Goal: Task Accomplishment & Management: Manage account settings

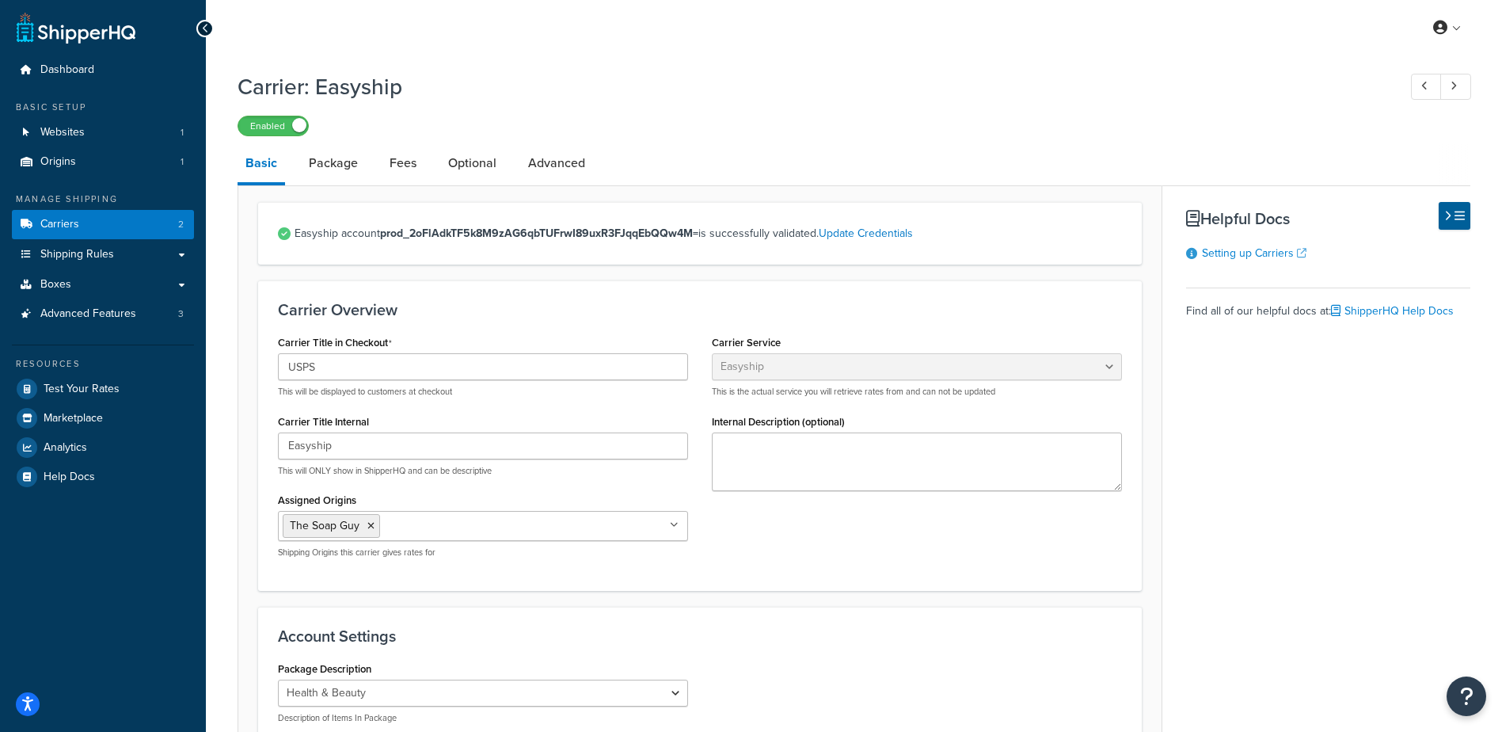
select select "easyship"
select select "health_beauty"
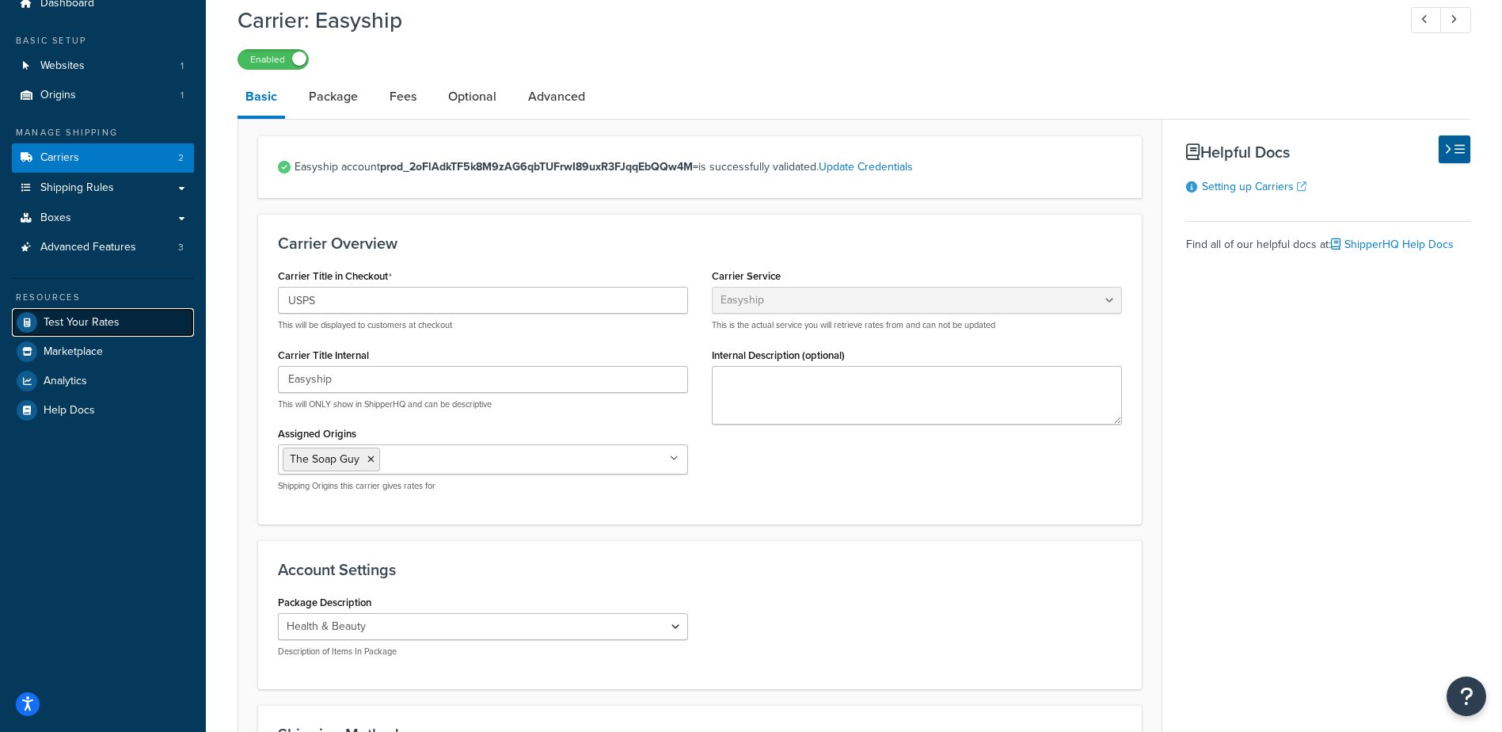
click at [87, 313] on link "Test Your Rates" at bounding box center [103, 322] width 182 height 29
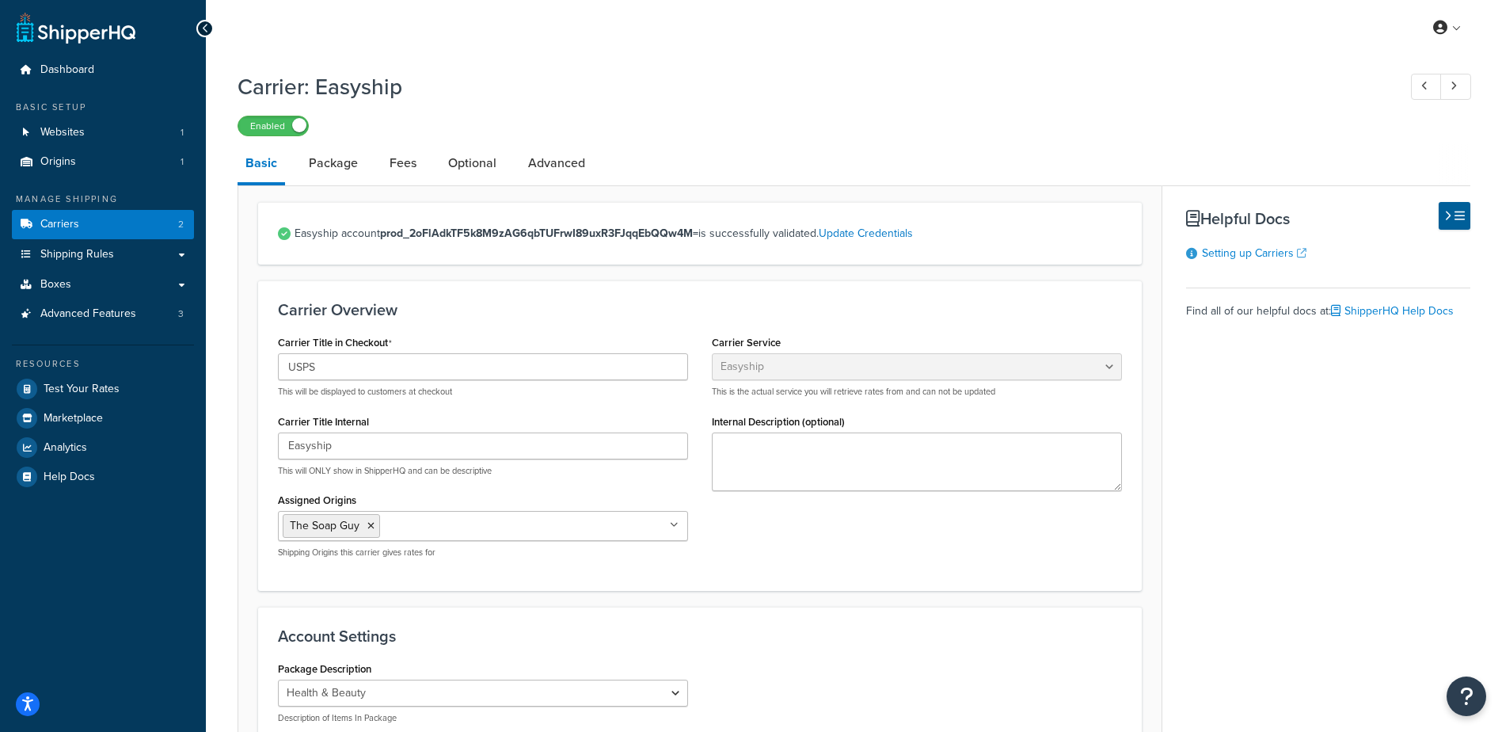
select select "easyship"
select select "health_beauty"
click at [89, 258] on span "Shipping Rules" at bounding box center [77, 254] width 74 height 13
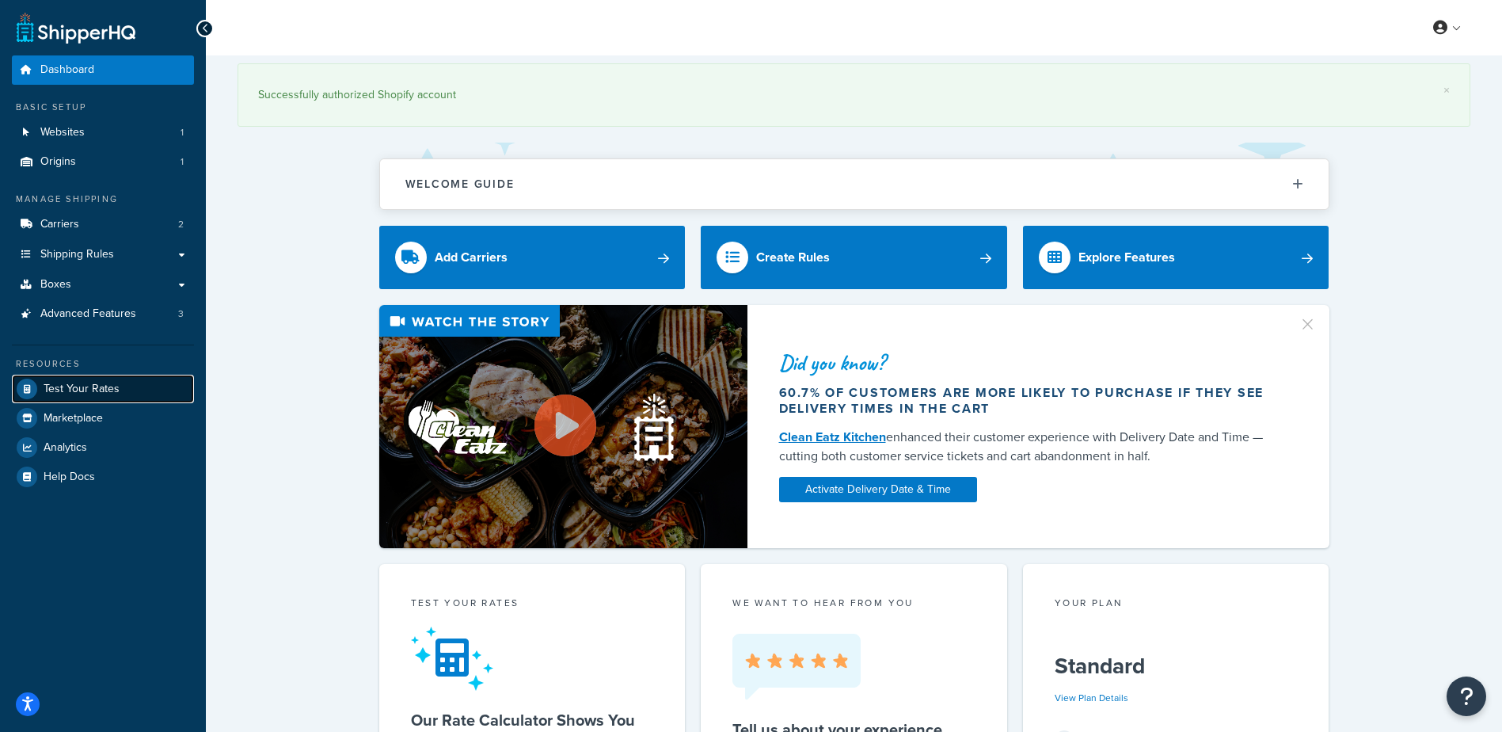
click at [101, 390] on span "Test Your Rates" at bounding box center [82, 389] width 76 height 13
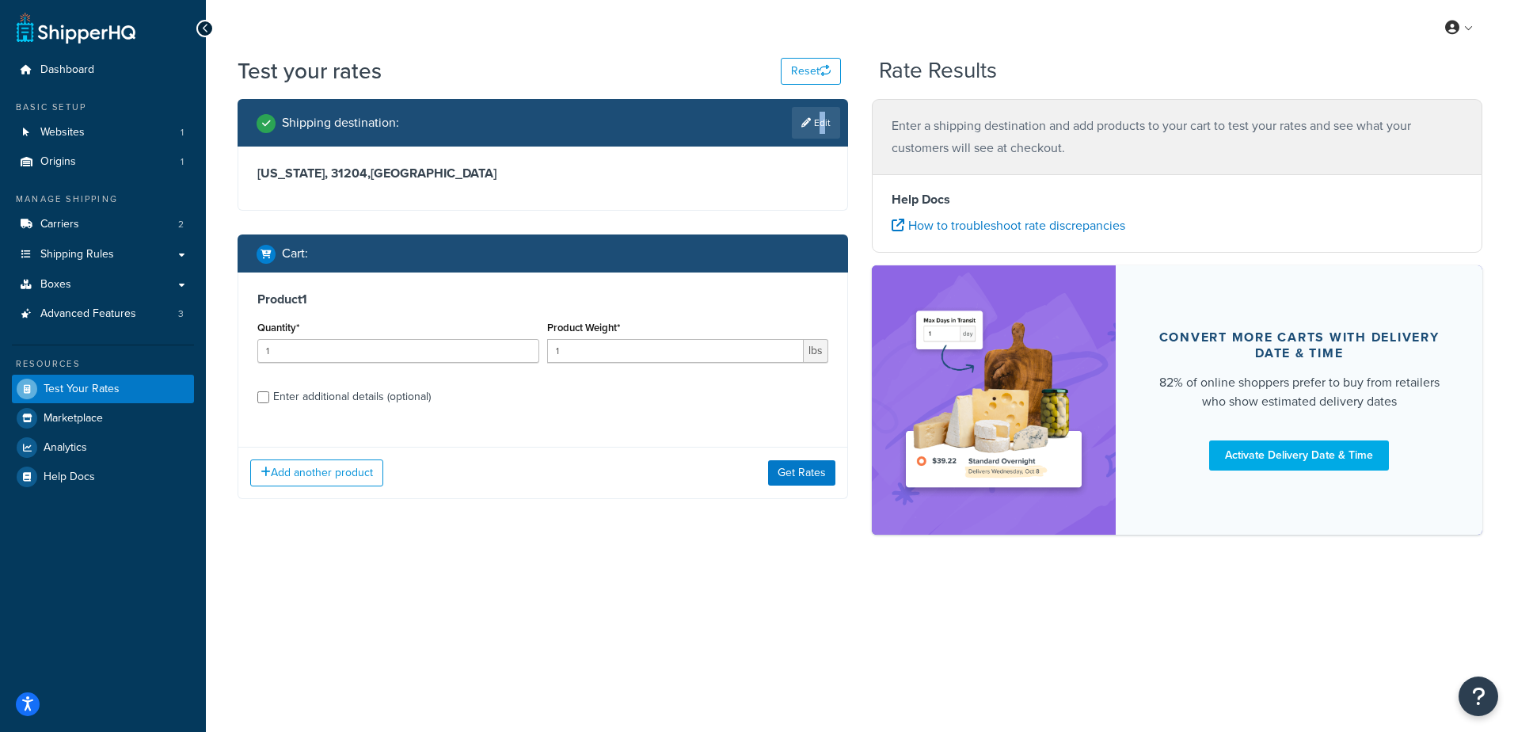
click at [818, 128] on link "Edit" at bounding box center [816, 123] width 48 height 32
select select "GA"
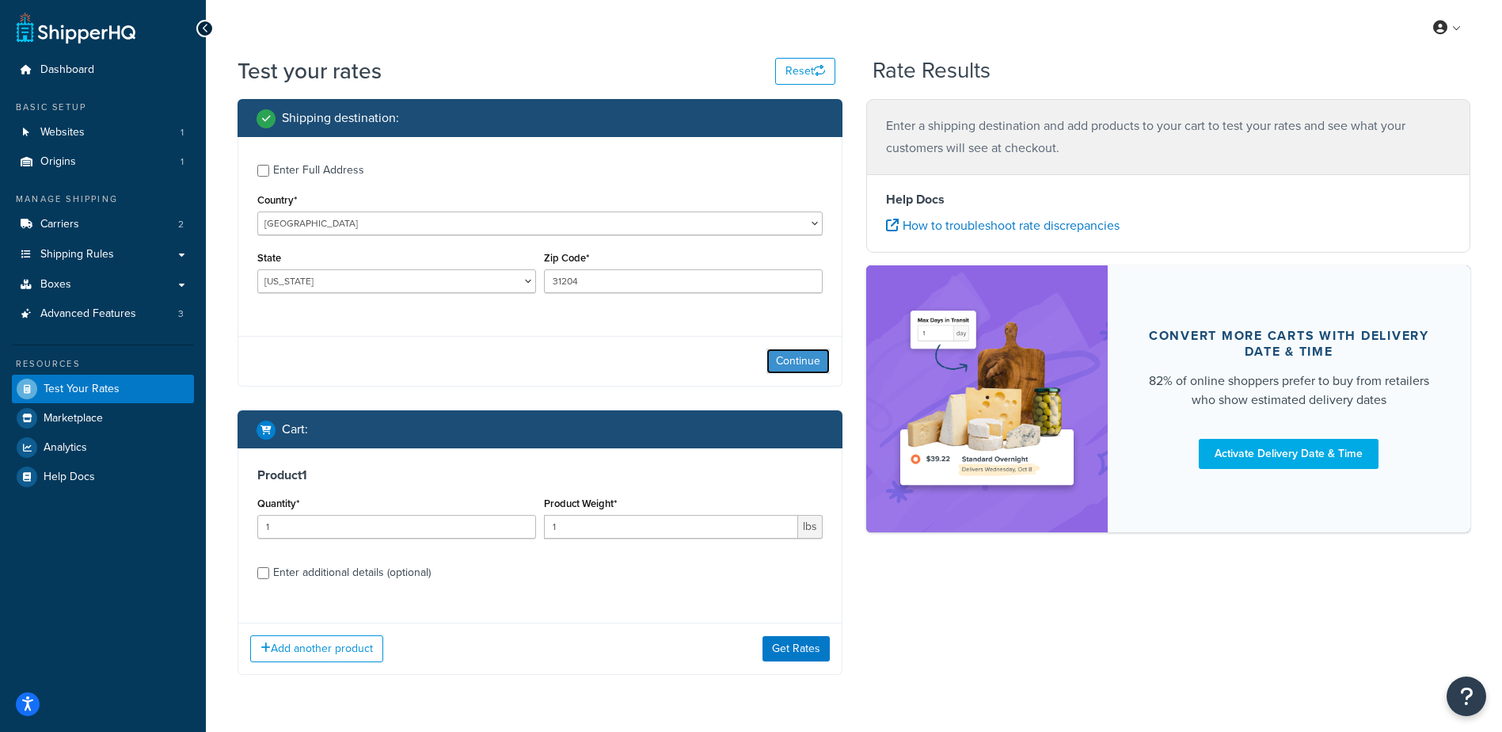
drag, startPoint x: 801, startPoint y: 364, endPoint x: 329, endPoint y: 423, distance: 475.6
click at [801, 365] on button "Continue" at bounding box center [798, 360] width 63 height 25
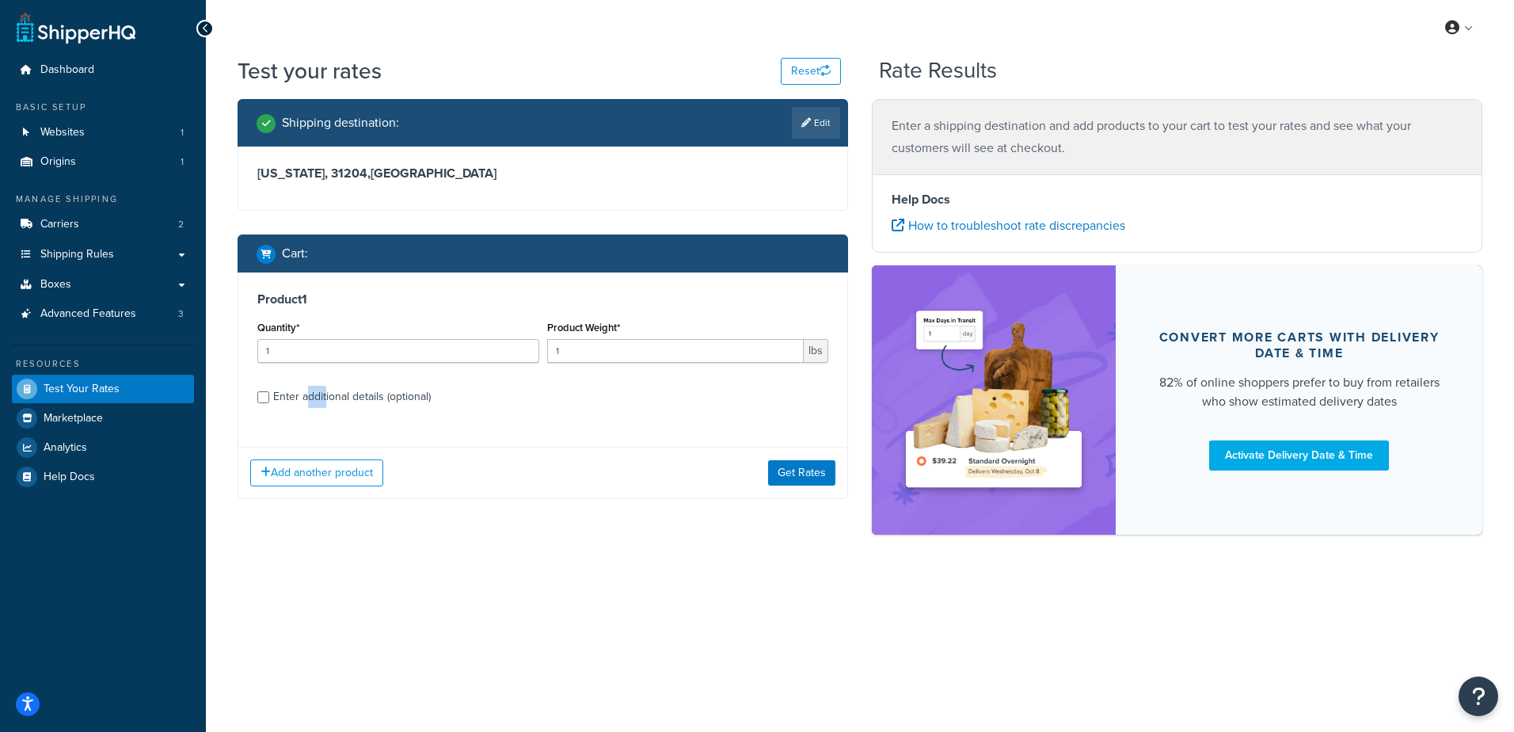
drag, startPoint x: 181, startPoint y: 367, endPoint x: 131, endPoint y: 364, distance: 49.2
click at [132, 364] on div "Dashboard Basic Setup Websites 1 Origins 1 Manage Shipping Carriers 2 Shipping …" at bounding box center [757, 366] width 1514 height 732
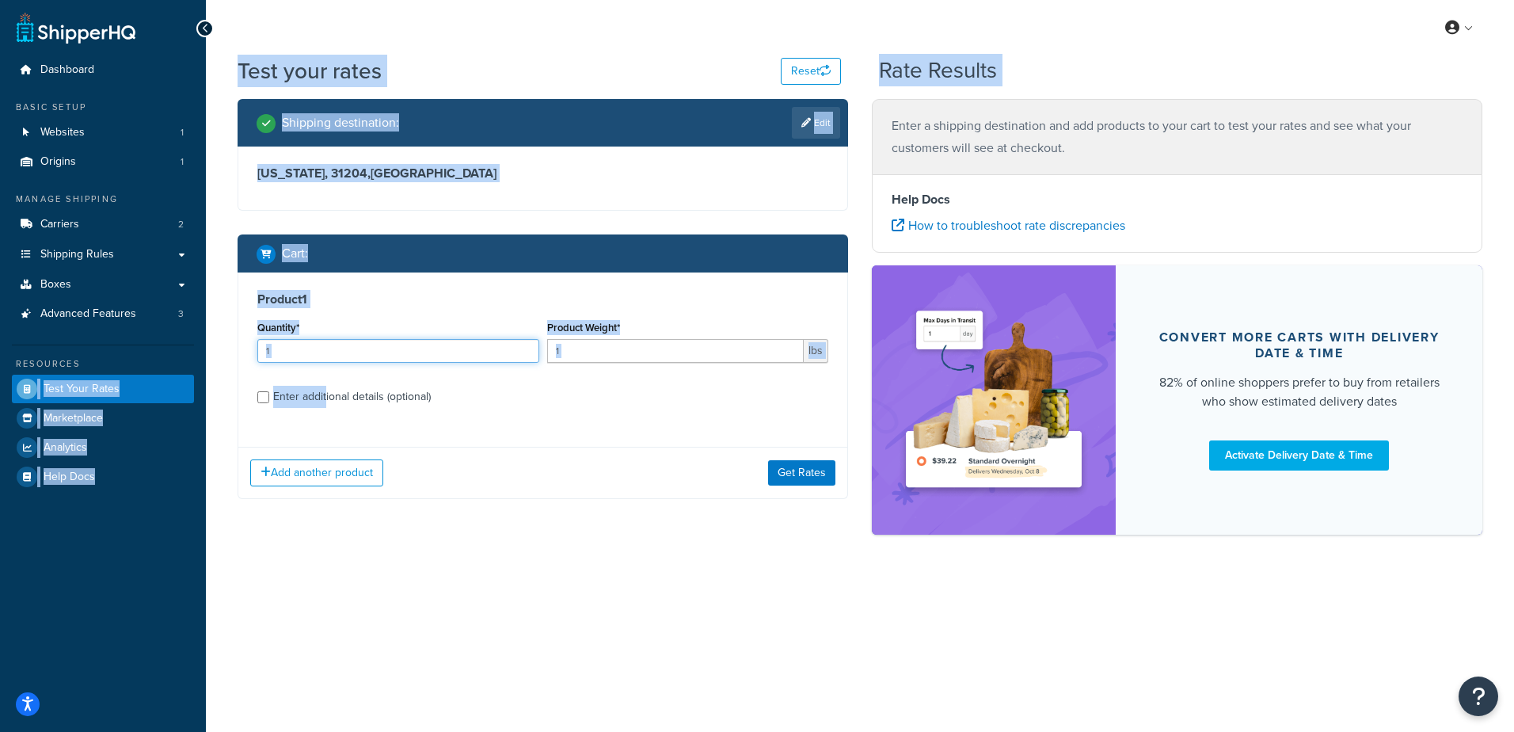
click at [330, 353] on input "1" at bounding box center [398, 351] width 282 height 24
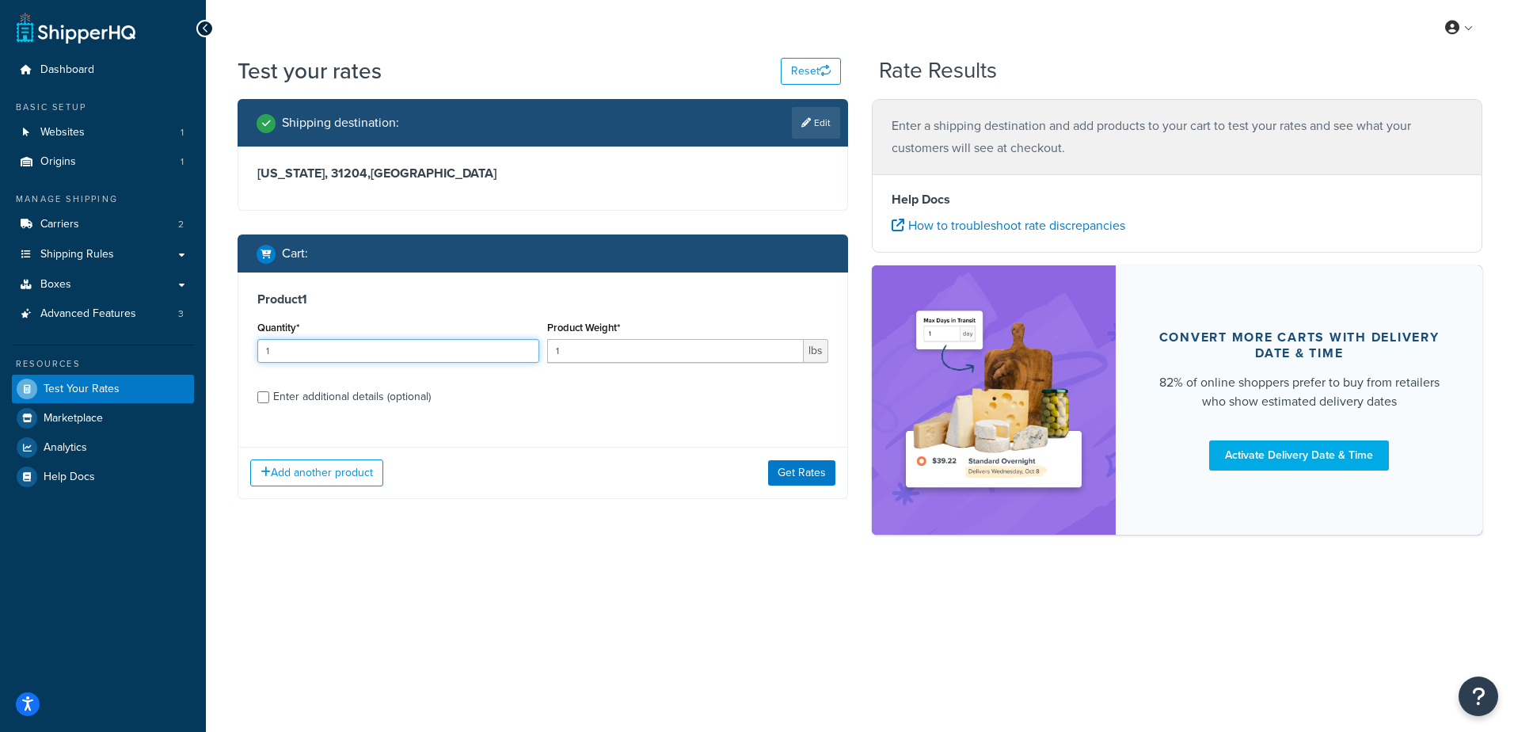
drag, startPoint x: 317, startPoint y: 348, endPoint x: 107, endPoint y: 348, distance: 209.9
click at [110, 349] on div "Dashboard Basic Setup Websites 1 Origins 1 Manage Shipping Carriers 2 Shipping …" at bounding box center [757, 366] width 1514 height 732
type input "100"
type input ".72"
click at [791, 473] on button "Get Rates" at bounding box center [801, 472] width 67 height 25
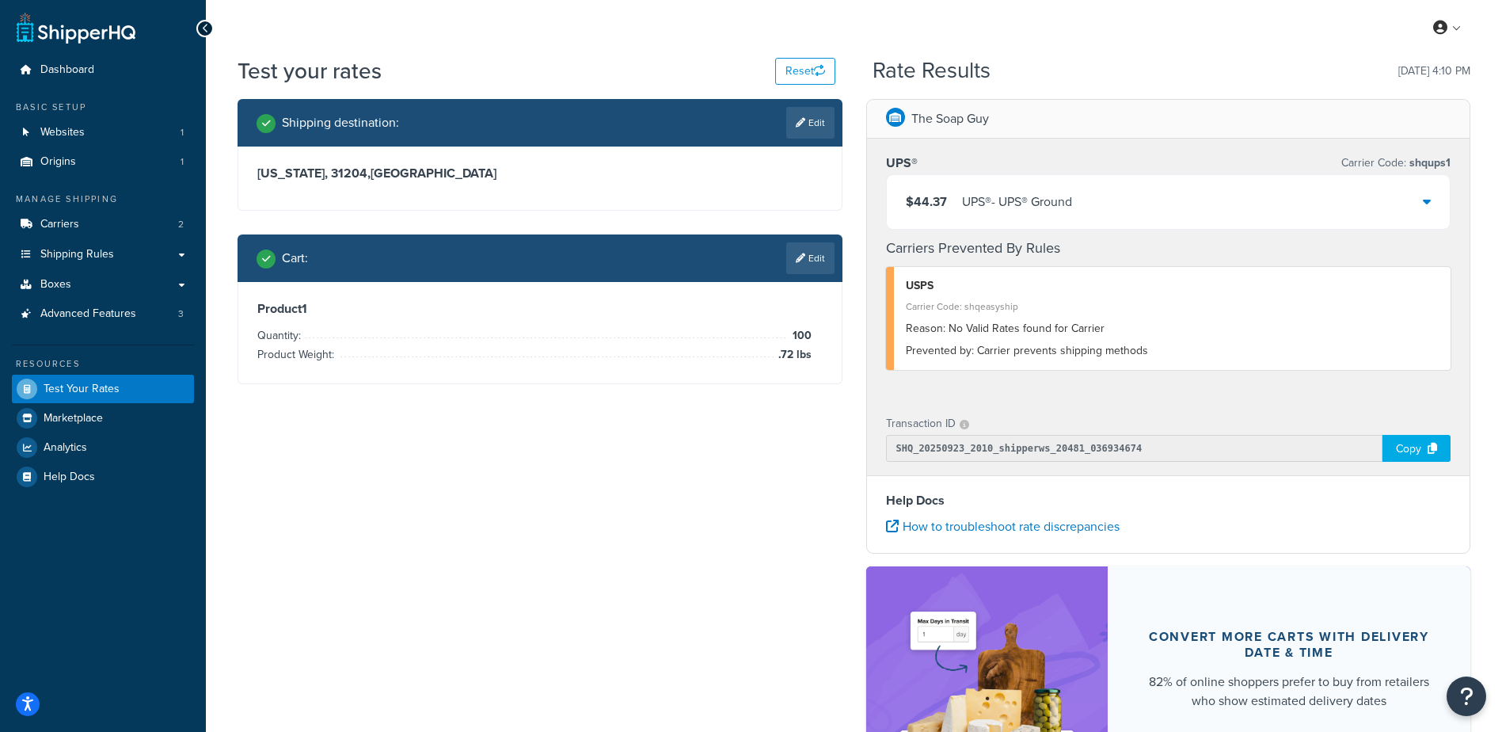
click at [1424, 200] on icon at bounding box center [1427, 201] width 8 height 13
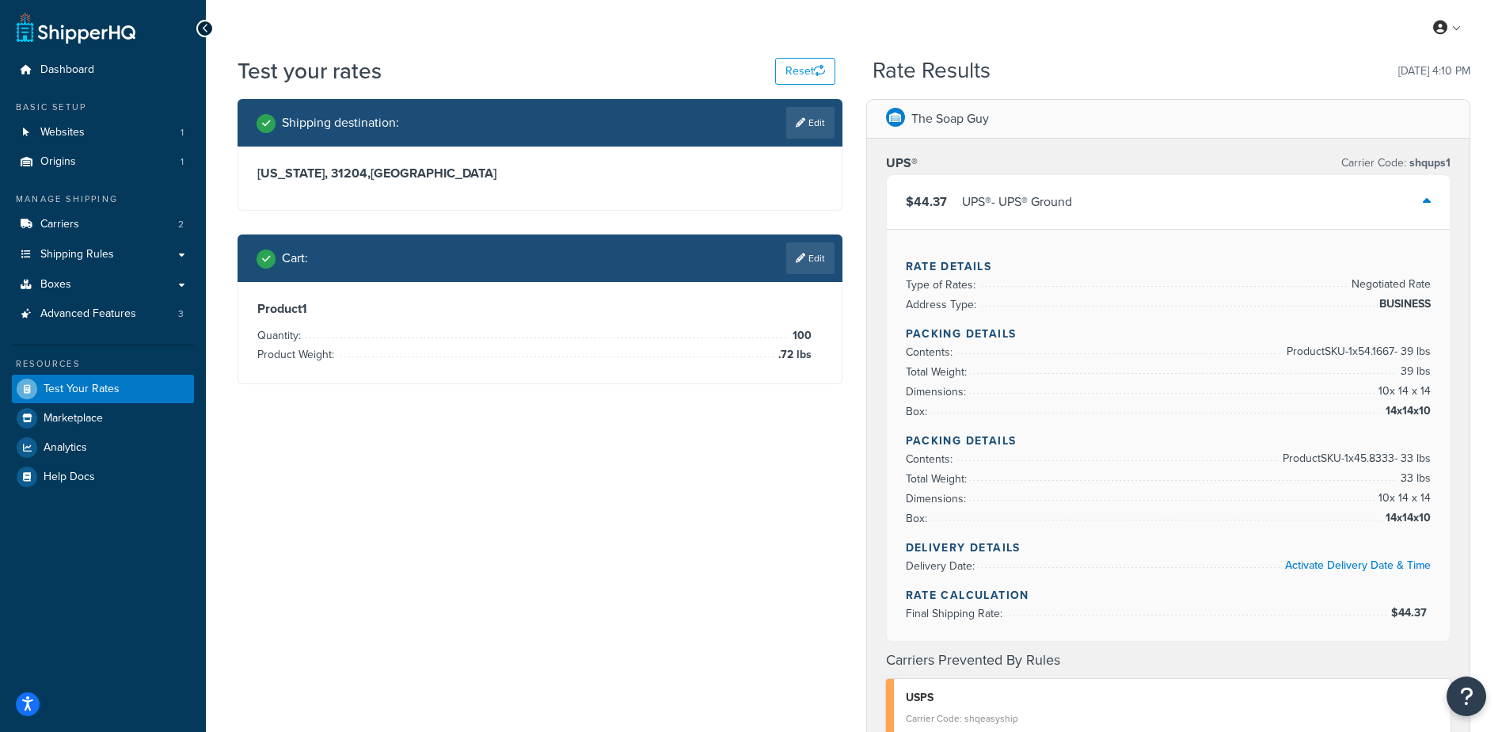
click at [1147, 181] on div "$44.37 UPS® - UPS® Ground" at bounding box center [1169, 202] width 564 height 54
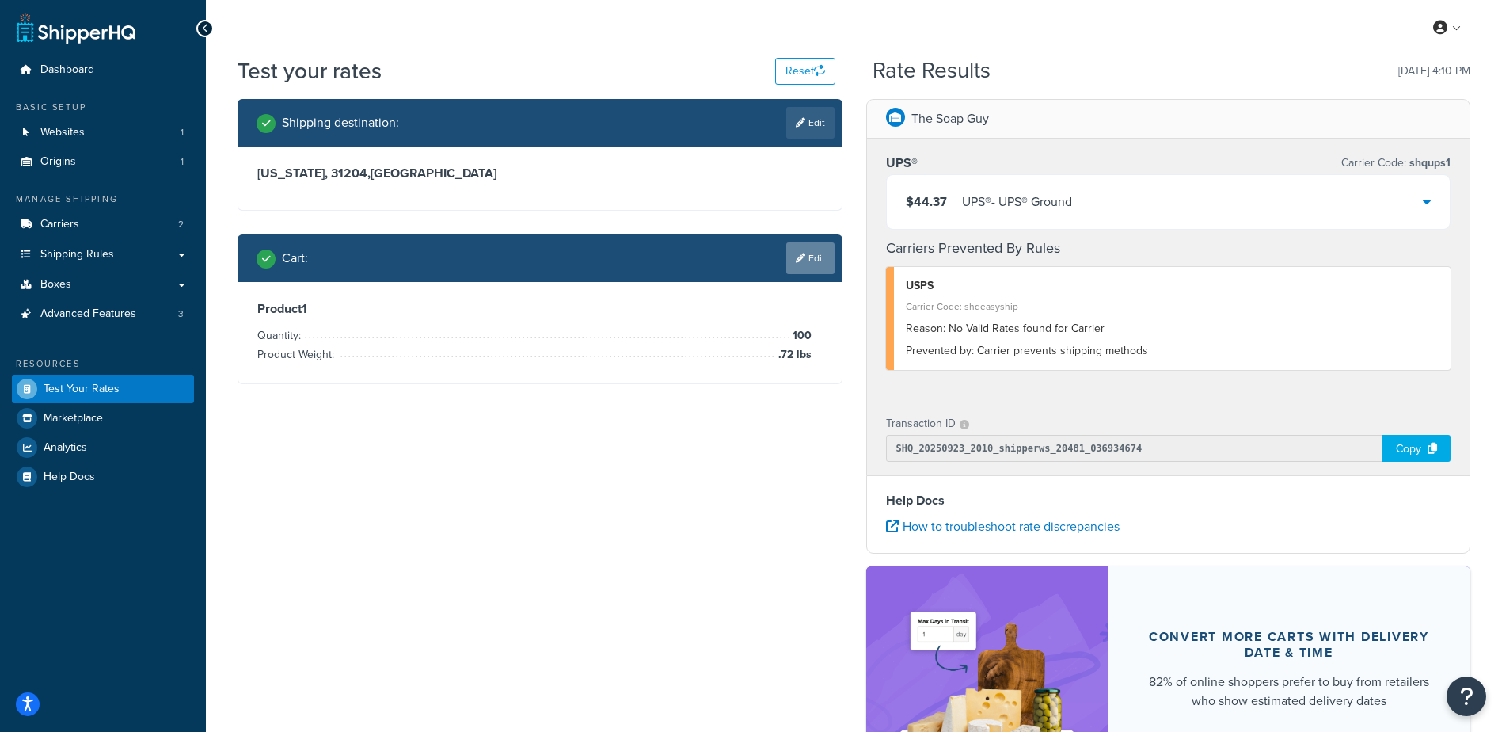
drag, startPoint x: 810, startPoint y: 267, endPoint x: 710, endPoint y: 433, distance: 194.4
click at [810, 268] on link "Edit" at bounding box center [810, 258] width 48 height 32
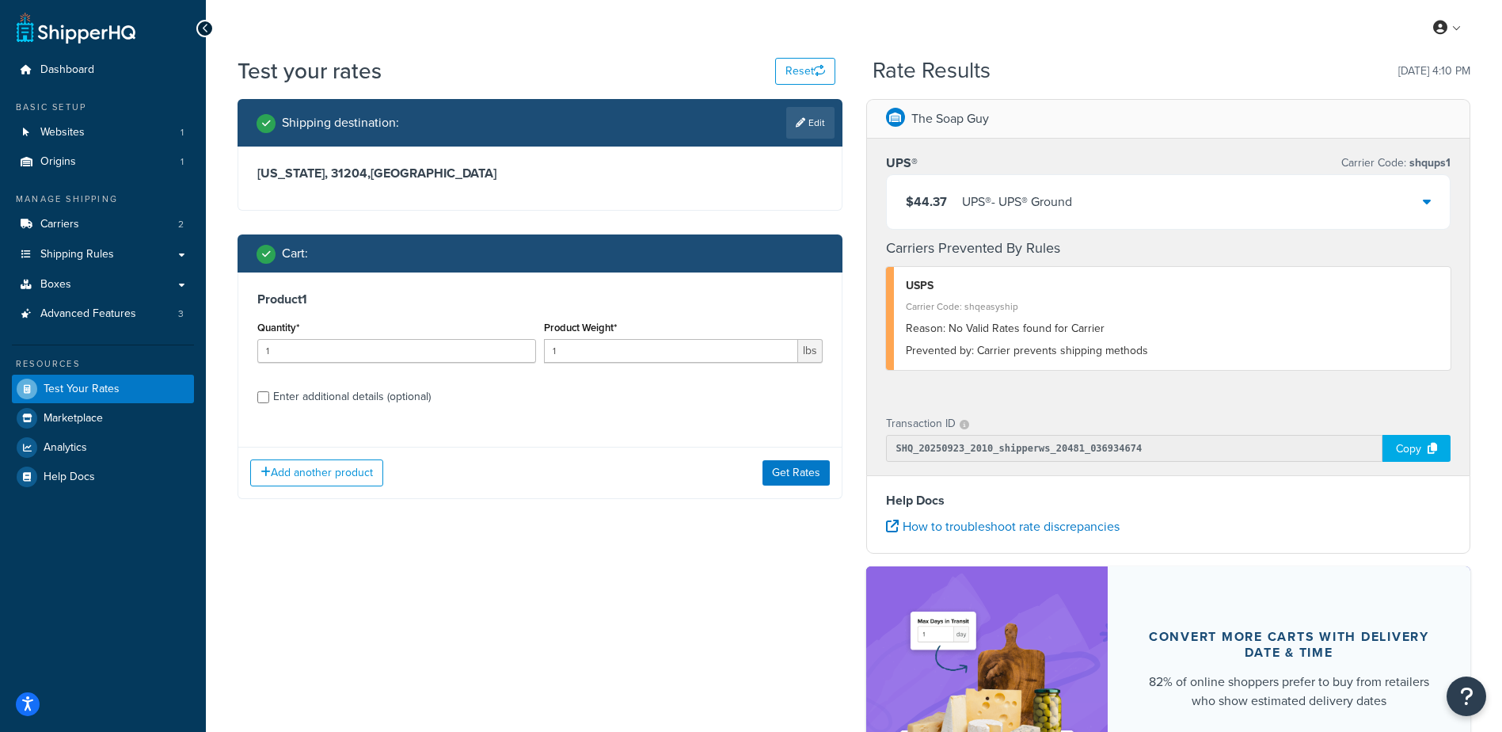
scroll to position [79, 0]
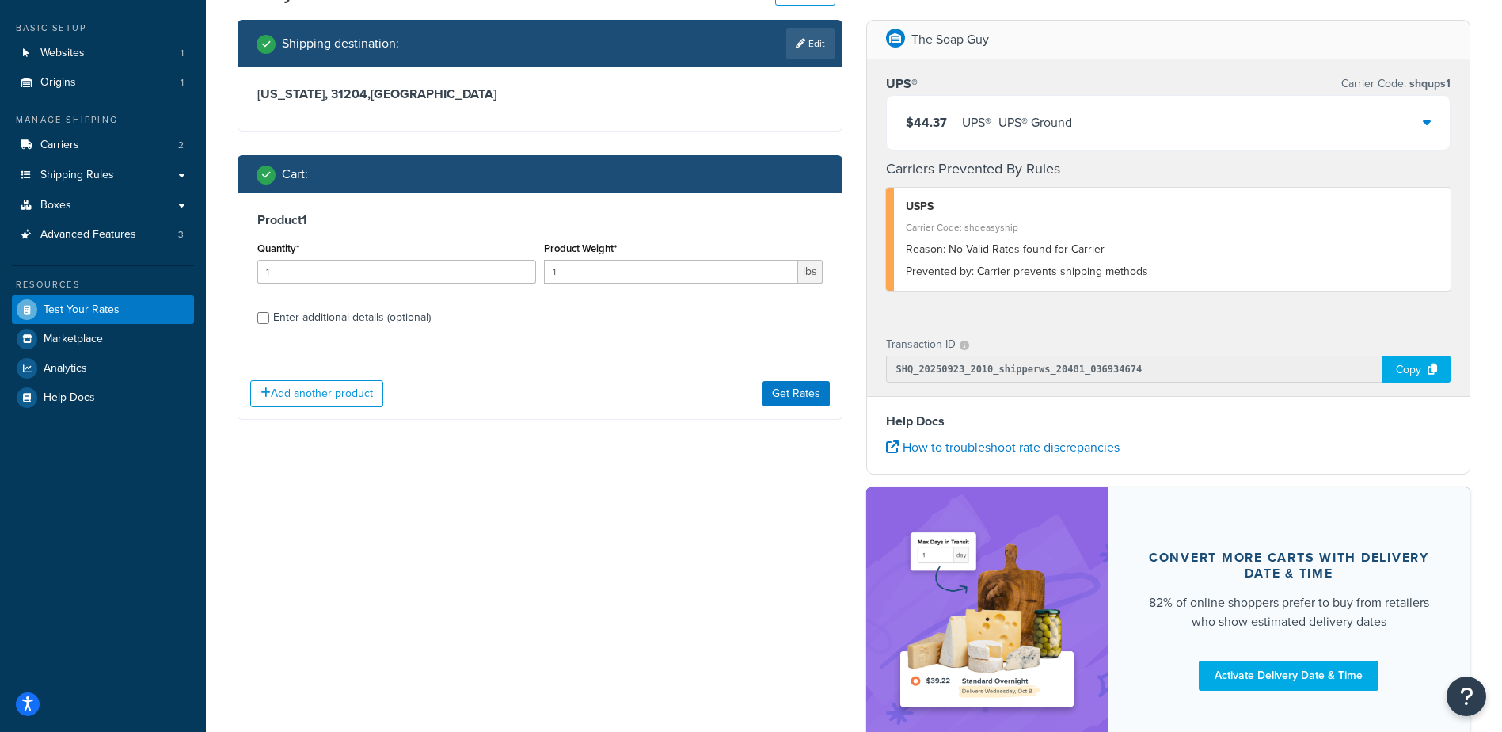
click at [361, 314] on div "Enter additional details (optional)" at bounding box center [352, 317] width 158 height 22
click at [269, 314] on input "Enter additional details (optional)" at bounding box center [263, 318] width 12 height 12
checkbox input "true"
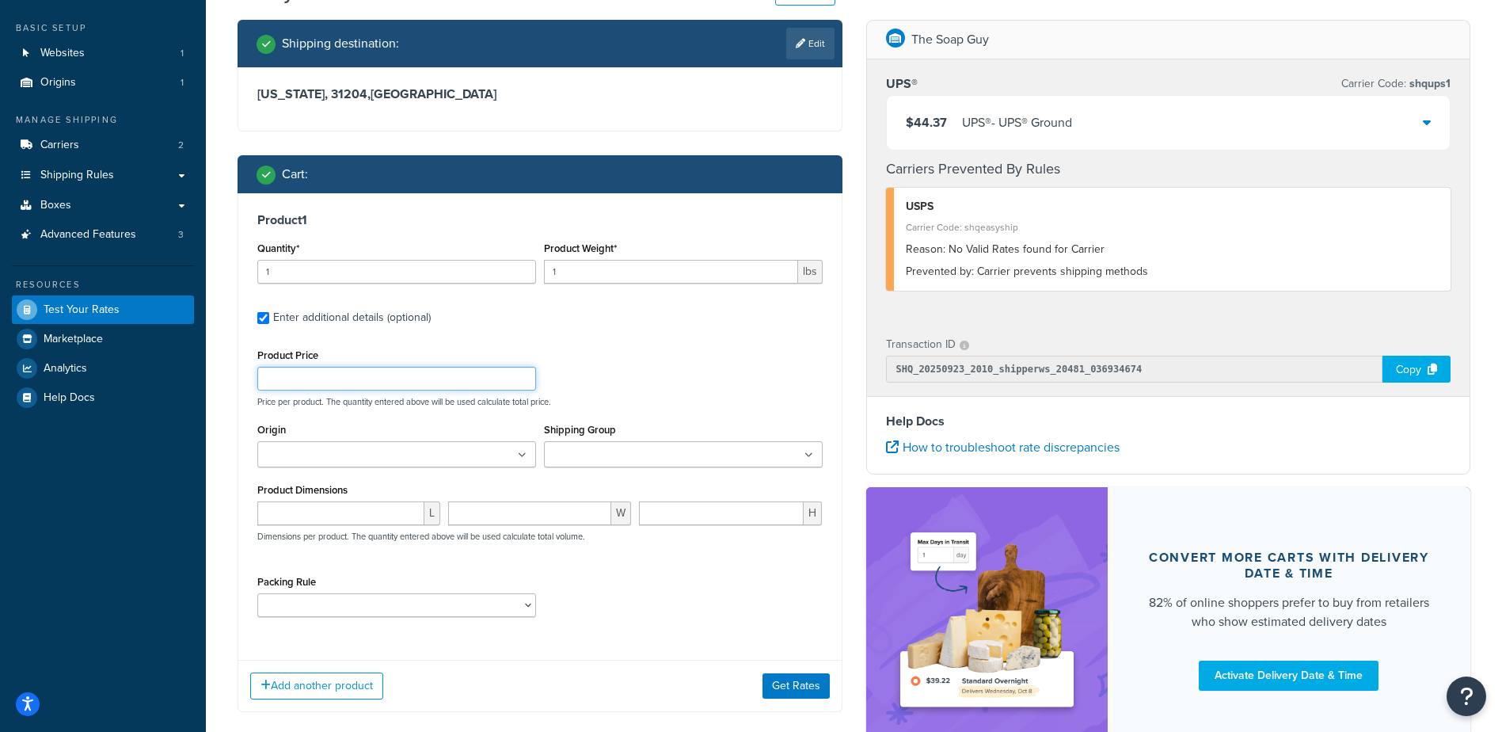
click at [371, 386] on input "Product Price" at bounding box center [396, 379] width 279 height 24
click at [676, 346] on div "Product Price Price per product. The quantity entered above will be used calcul…" at bounding box center [539, 376] width 573 height 63
drag, startPoint x: 589, startPoint y: 277, endPoint x: 303, endPoint y: 284, distance: 286.0
click at [312, 279] on div "Quantity* 1 Product Weight* 1 lbs" at bounding box center [539, 267] width 573 height 58
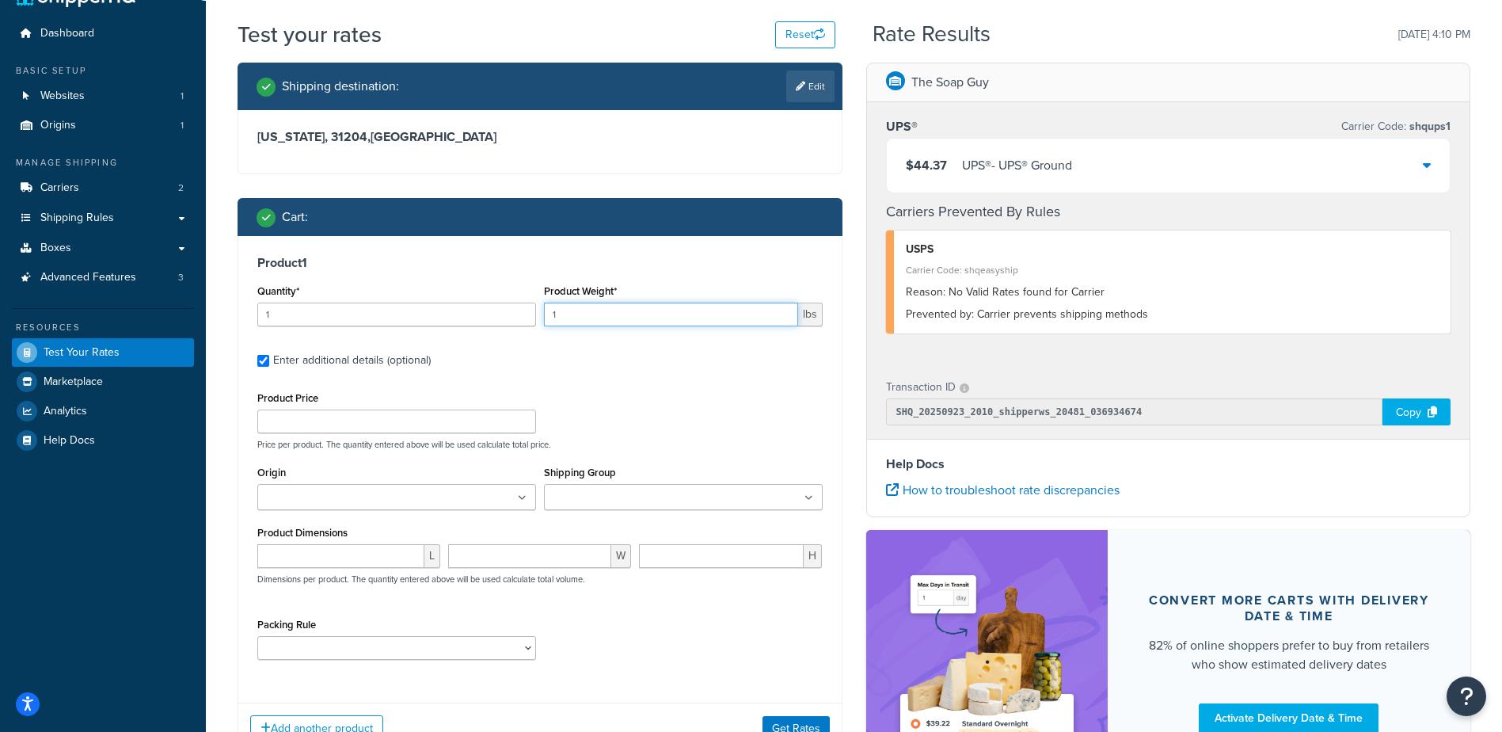
scroll to position [0, 0]
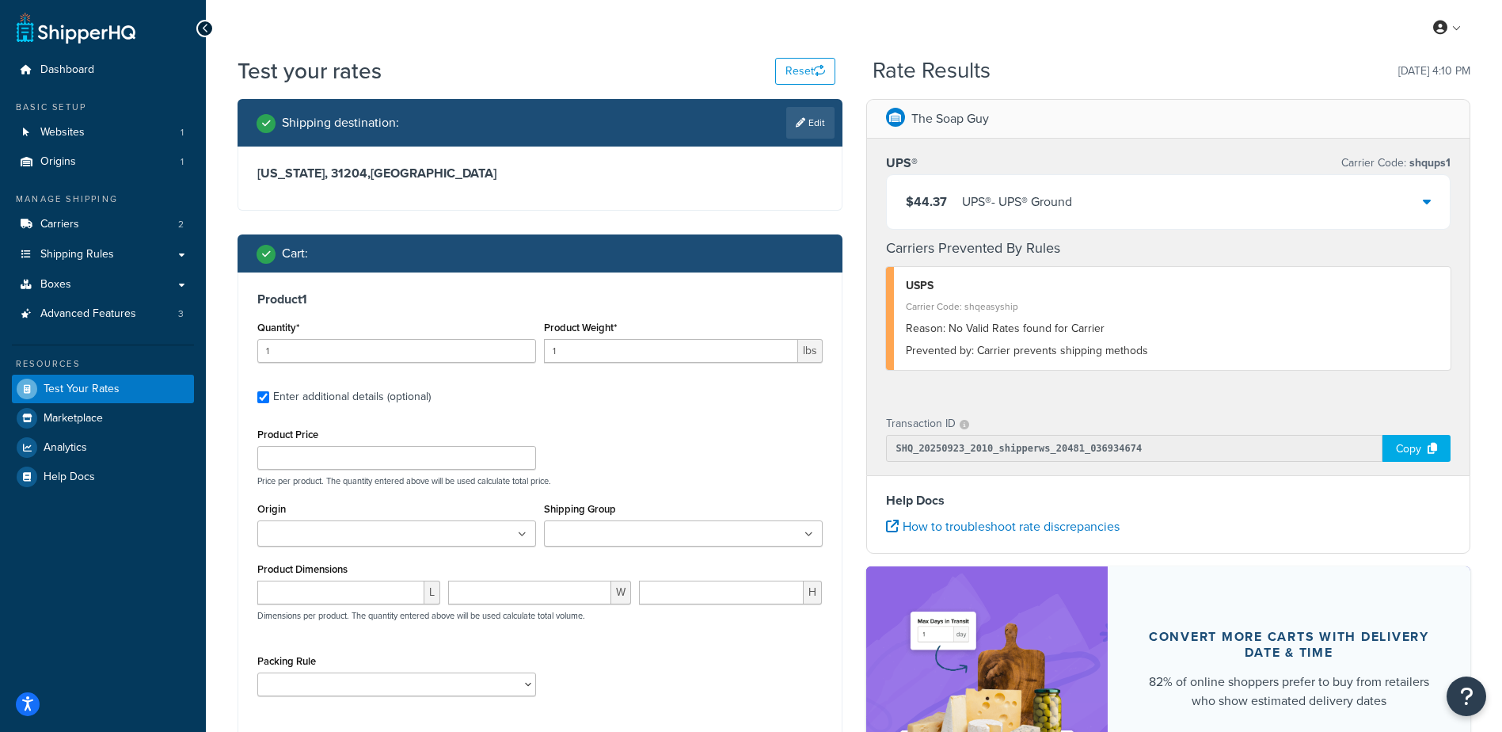
click at [850, 487] on div "Shipping destination : Edit Georgia, 31204 , United States Cart : Product 1 Qua…" at bounding box center [540, 457] width 629 height 716
click at [1022, 192] on div "UPS® - UPS® Ground" at bounding box center [1017, 202] width 110 height 22
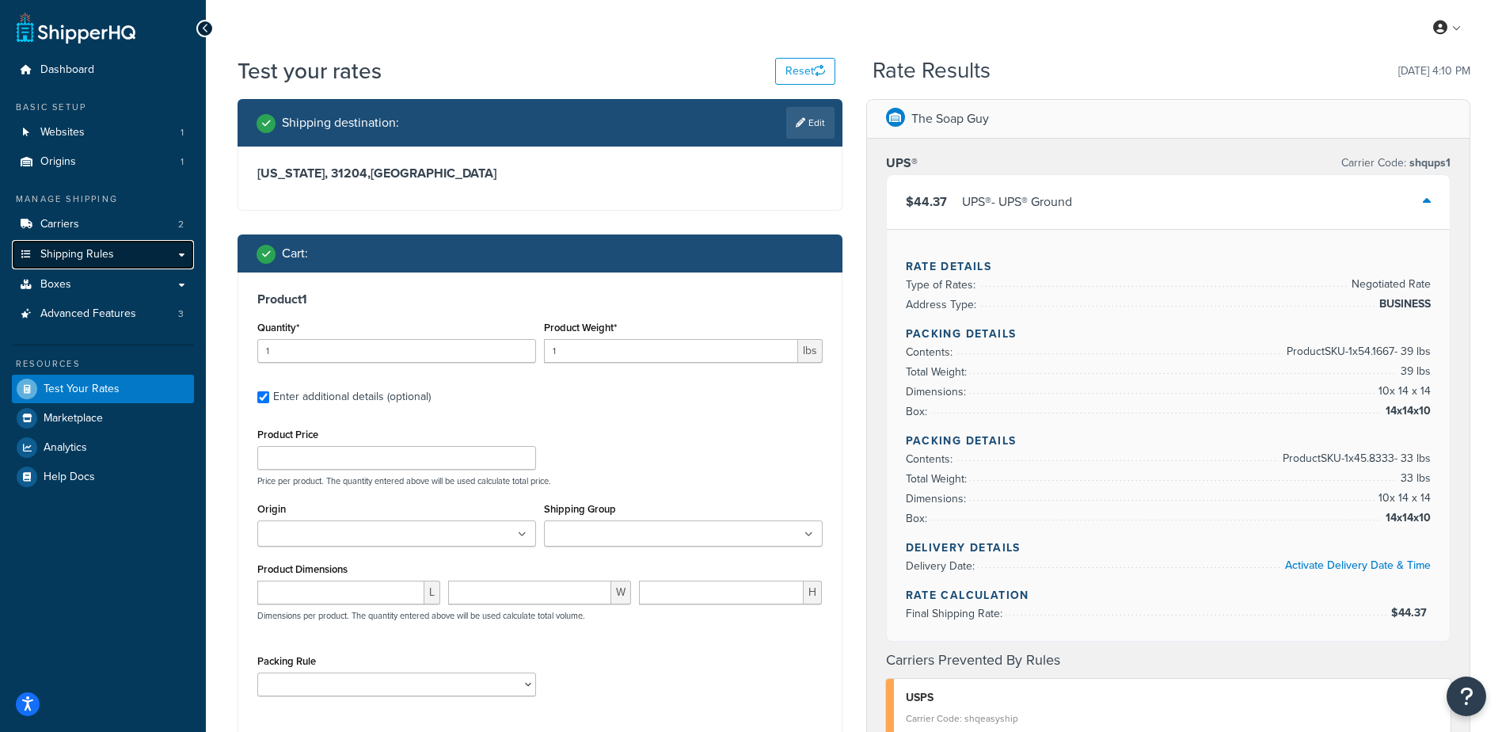
click at [93, 249] on span "Shipping Rules" at bounding box center [77, 254] width 74 height 13
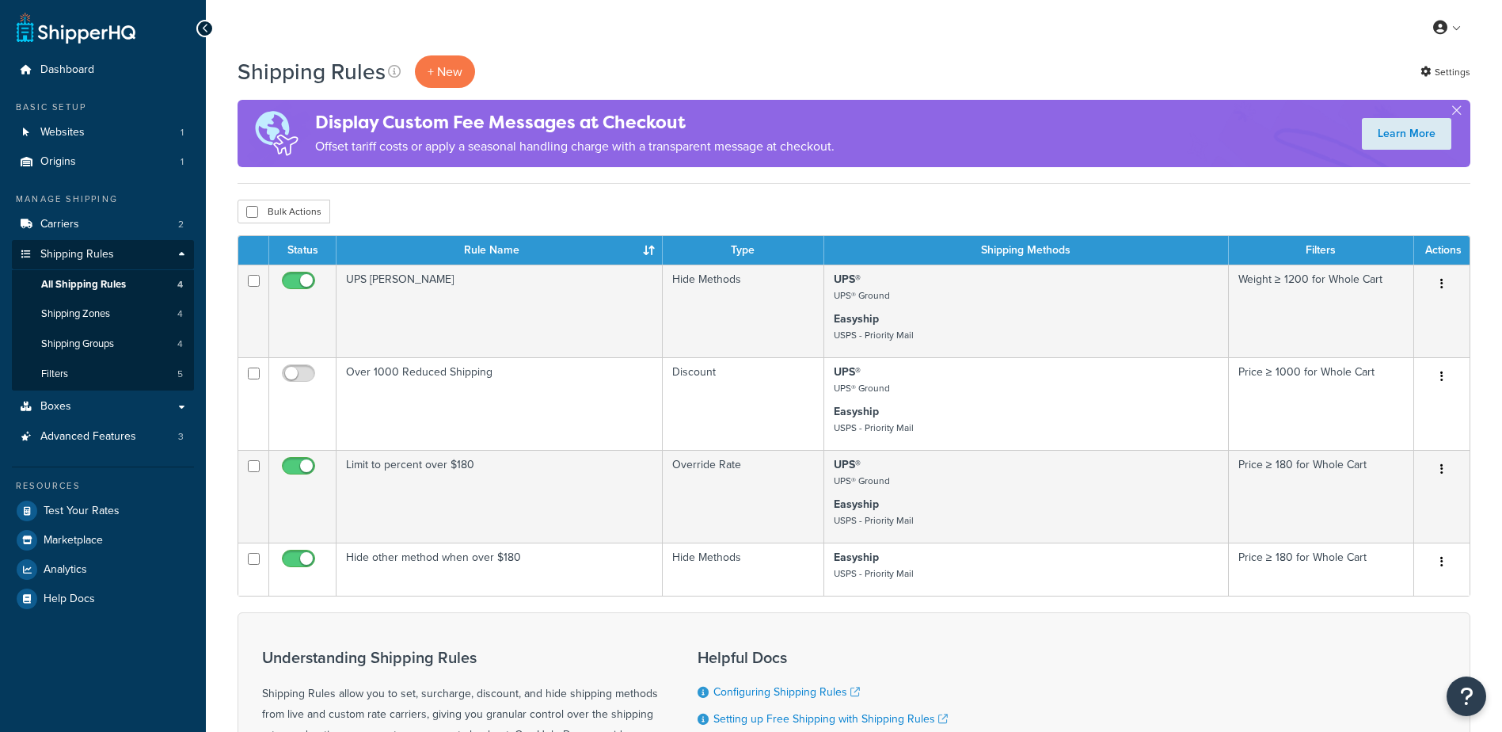
click at [152, 250] on link "Shipping Rules" at bounding box center [103, 254] width 182 height 29
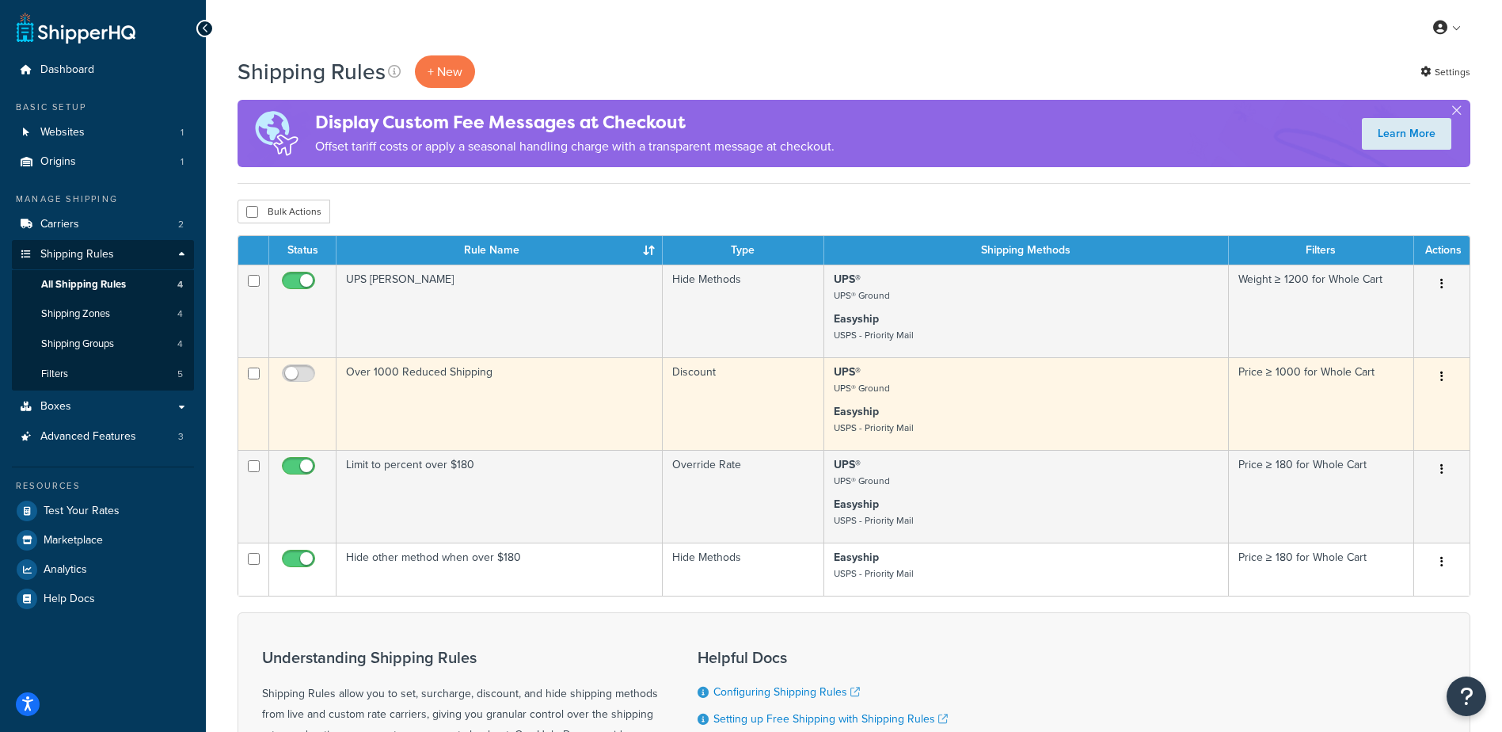
click at [1443, 379] on icon "button" at bounding box center [1442, 376] width 3 height 11
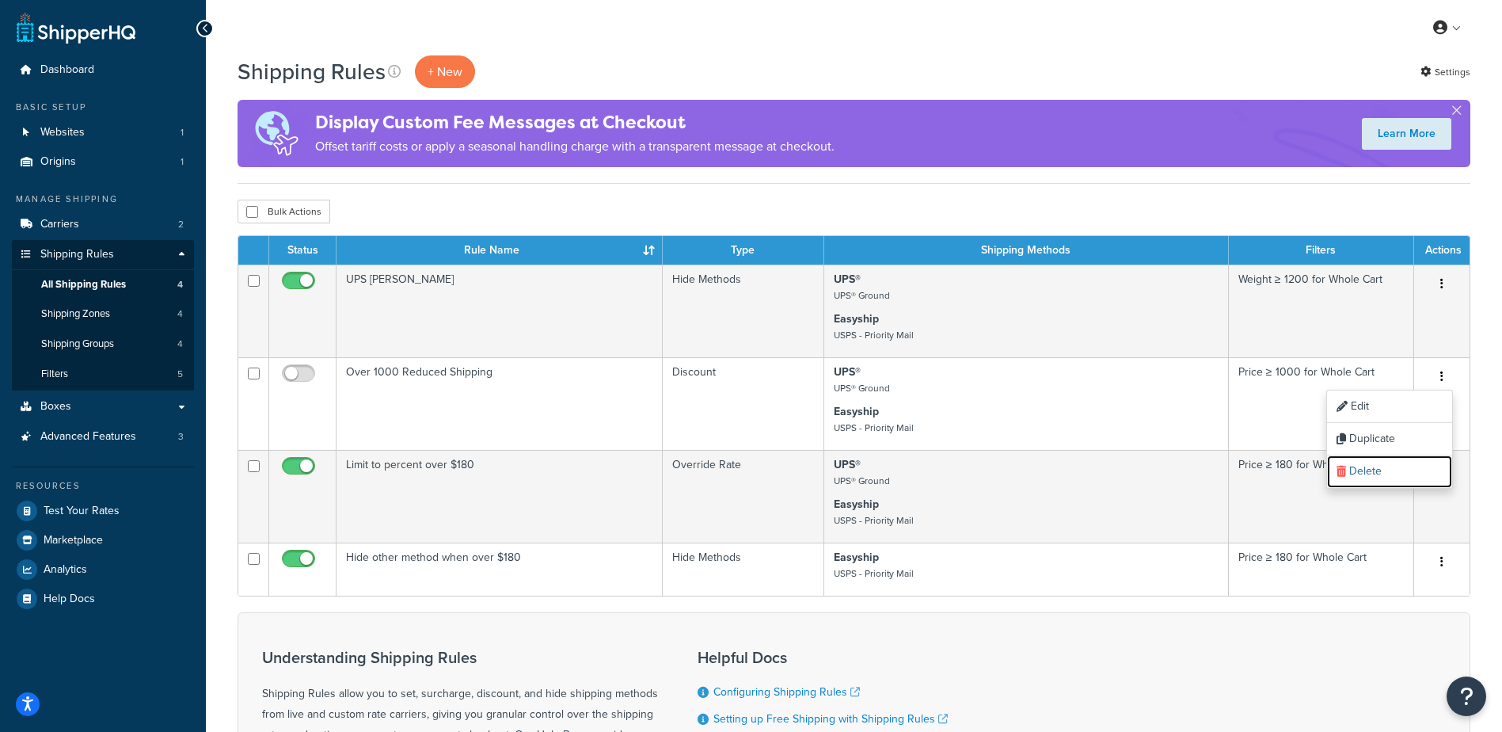
drag, startPoint x: 1406, startPoint y: 477, endPoint x: 843, endPoint y: 56, distance: 702.8
click at [1406, 477] on link "Delete" at bounding box center [1389, 471] width 125 height 32
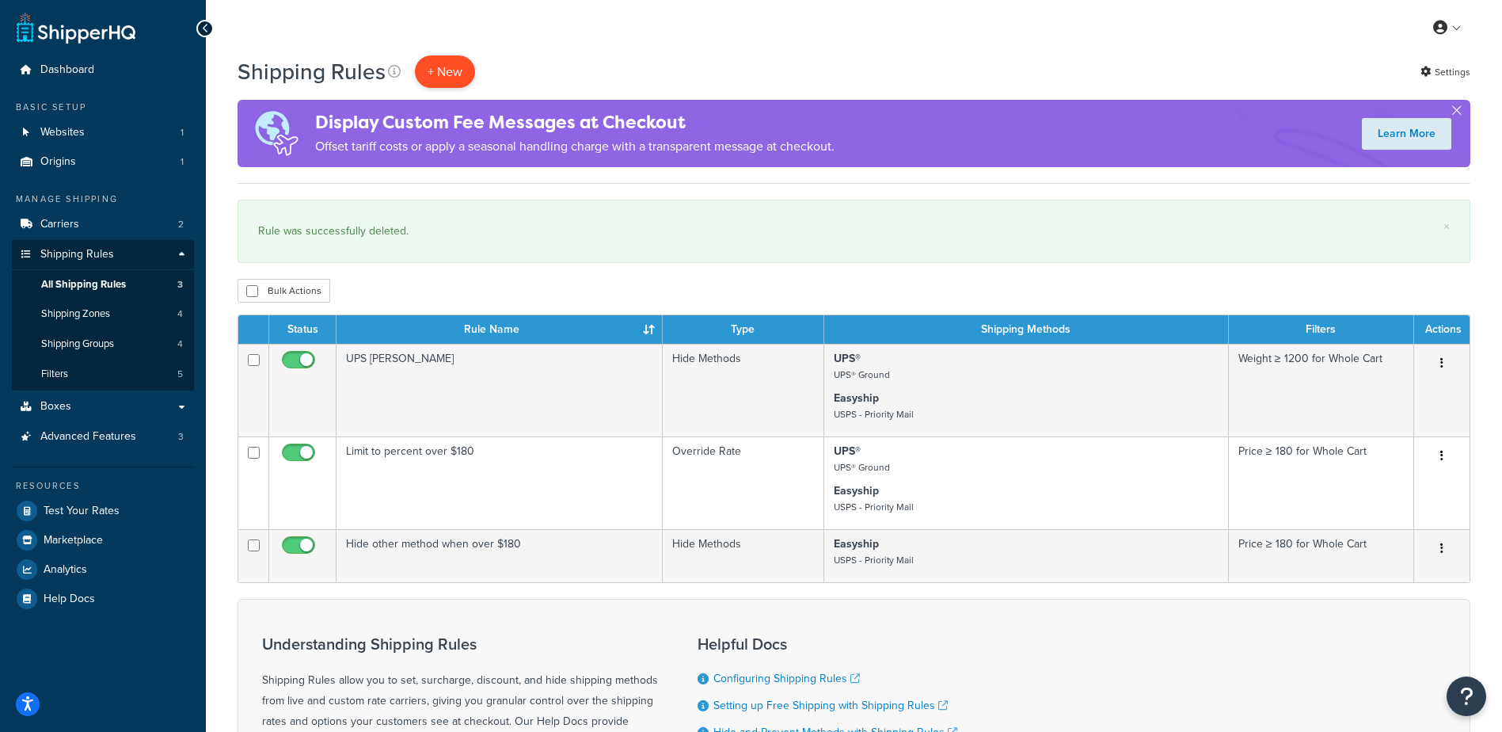
click at [452, 70] on p "+ New" at bounding box center [445, 71] width 60 height 32
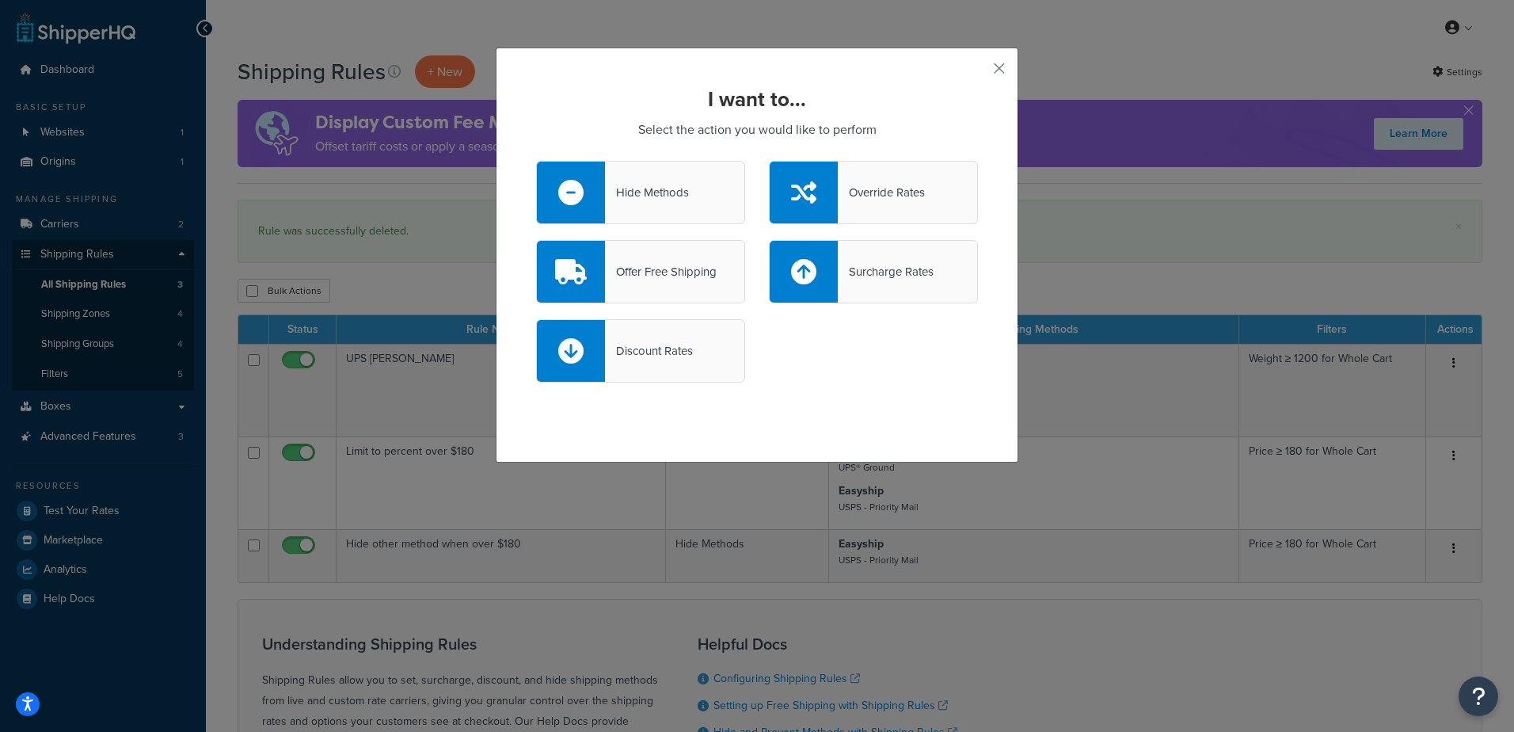
click at [680, 353] on div "Discount Rates" at bounding box center [649, 351] width 88 height 22
click at [0, 0] on input "Discount Rates" at bounding box center [0, 0] width 0 height 0
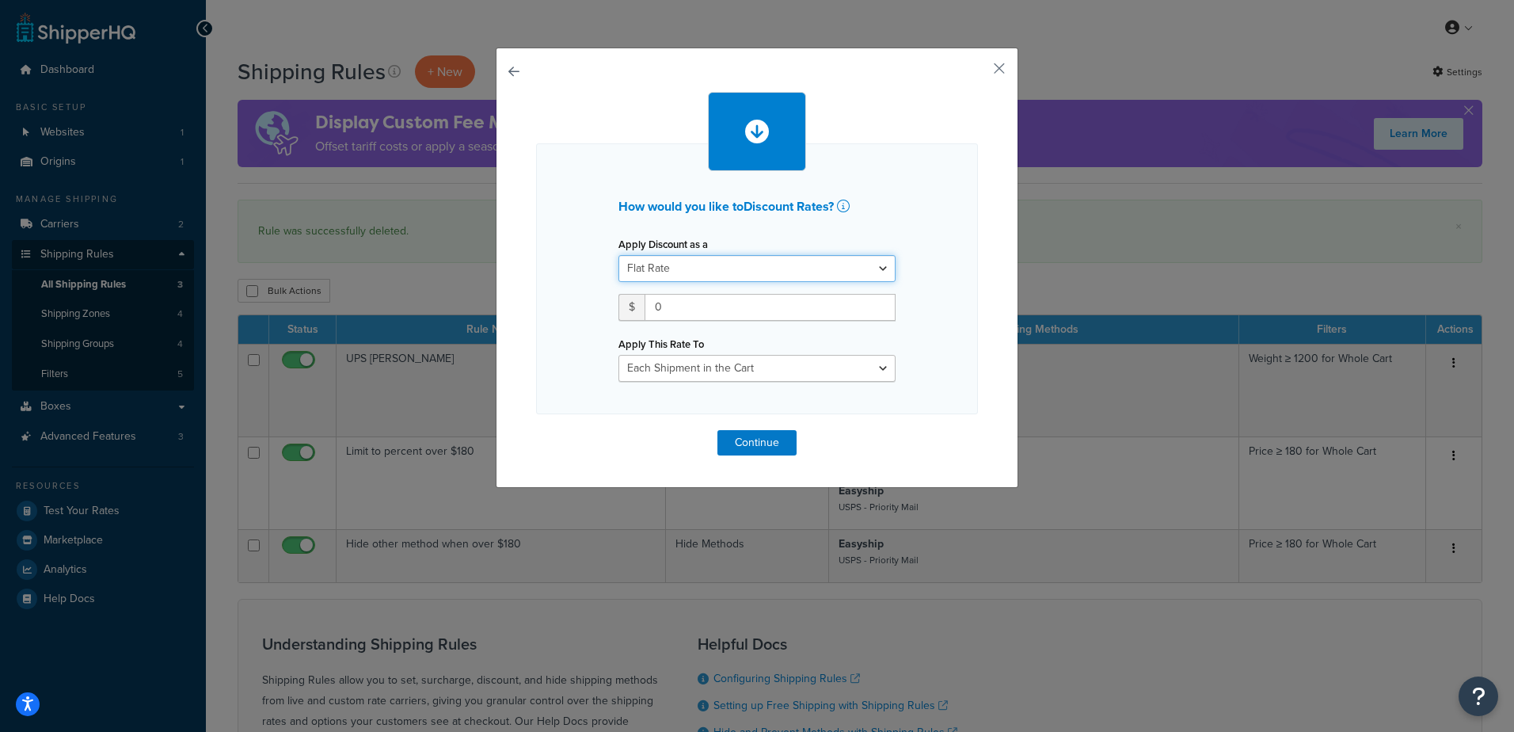
click at [763, 270] on select "Flat Rate Percentage Flat Rate & Percentage" at bounding box center [757, 268] width 277 height 27
select select "PERCENTAGE"
click at [619, 255] on select "Flat Rate Percentage Flat Rate & Percentage" at bounding box center [757, 268] width 277 height 27
click at [782, 313] on select "Shipping Price Order Value" at bounding box center [832, 307] width 127 height 27
click at [769, 294] on select "Shipping Price Order Value" at bounding box center [832, 307] width 127 height 27
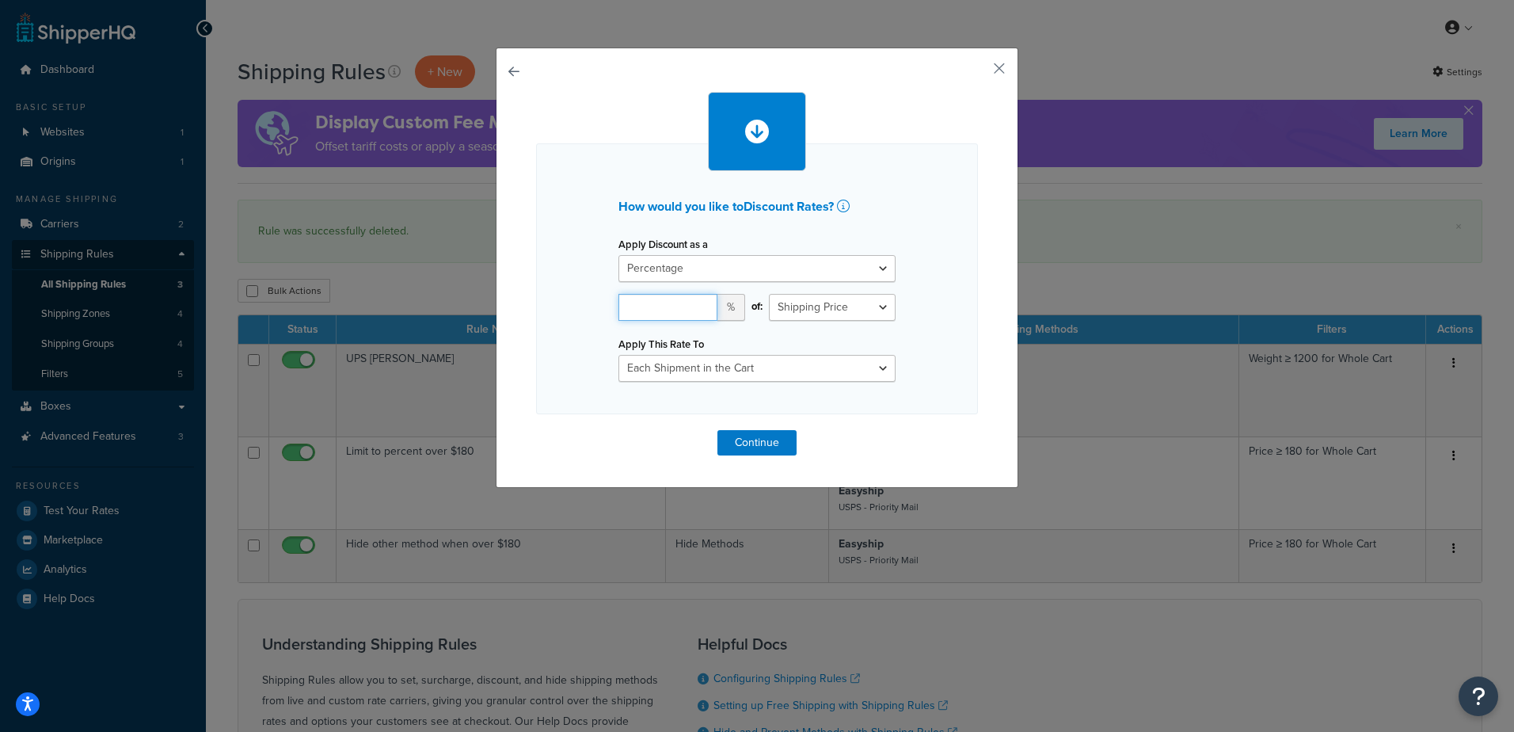
click at [672, 306] on input "number" at bounding box center [668, 307] width 99 height 27
type input "50"
click at [769, 367] on select "Each Shipment in the Cart Each Shipping Group in the Cart Each Item within a Sh…" at bounding box center [757, 368] width 277 height 27
click at [745, 435] on button "Continue" at bounding box center [757, 442] width 79 height 25
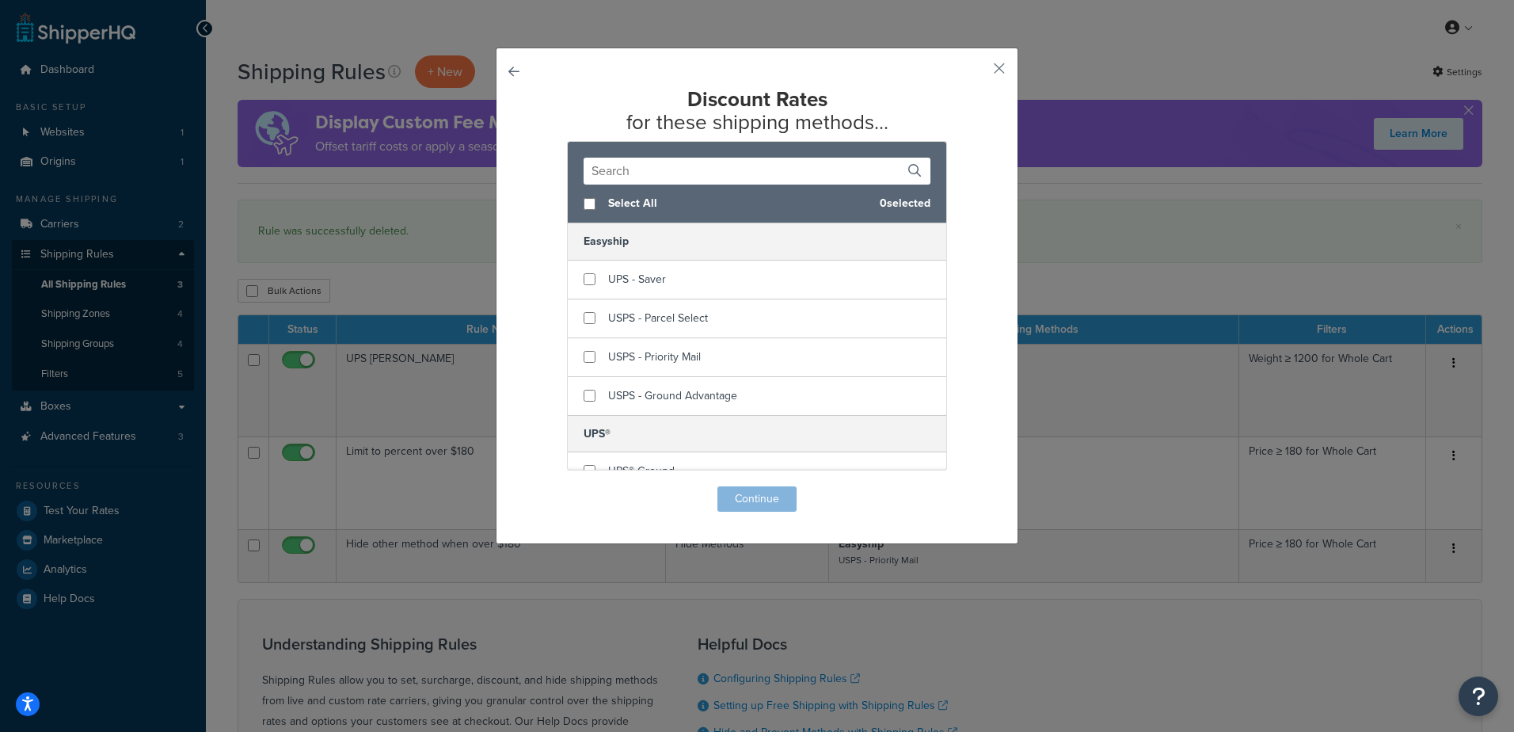
click at [536, 486] on button "button" at bounding box center [536, 486] width 0 height 0
select select "PERCENTAGE"
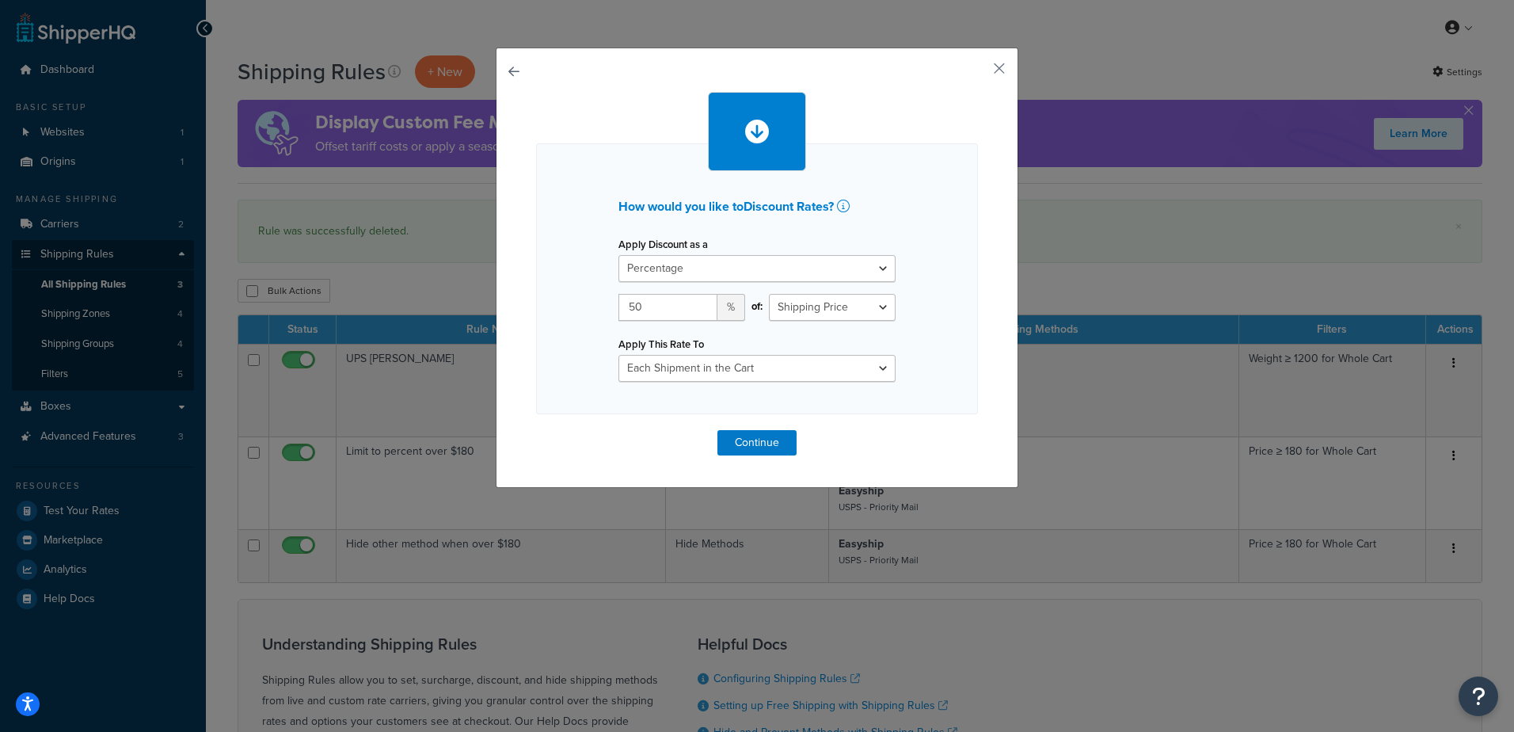
click at [785, 382] on div "How would you like to Discount Rates ? Apply Discount as a Flat Rate Percentage…" at bounding box center [757, 278] width 442 height 271
click at [760, 370] on select "Each Shipment in the Cart Each Shipping Group in the Cart Each Item within a Sh…" at bounding box center [757, 368] width 277 height 27
click at [619, 355] on select "Each Shipment in the Cart Each Shipping Group in the Cart Each Item within a Sh…" at bounding box center [757, 368] width 277 height 27
click at [771, 444] on button "Continue" at bounding box center [757, 442] width 79 height 25
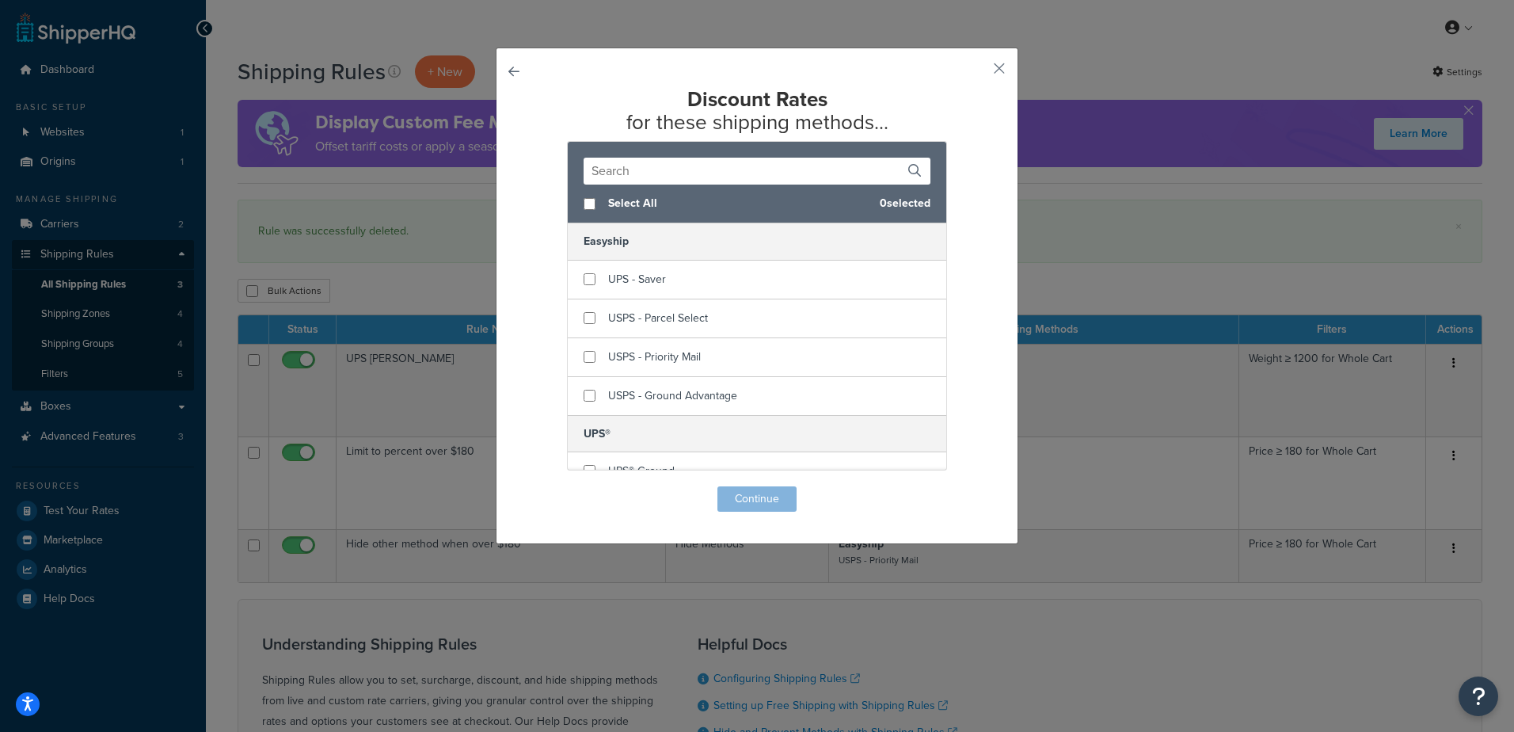
click at [577, 197] on div "Select All 0 selected" at bounding box center [757, 204] width 379 height 39
checkbox input "true"
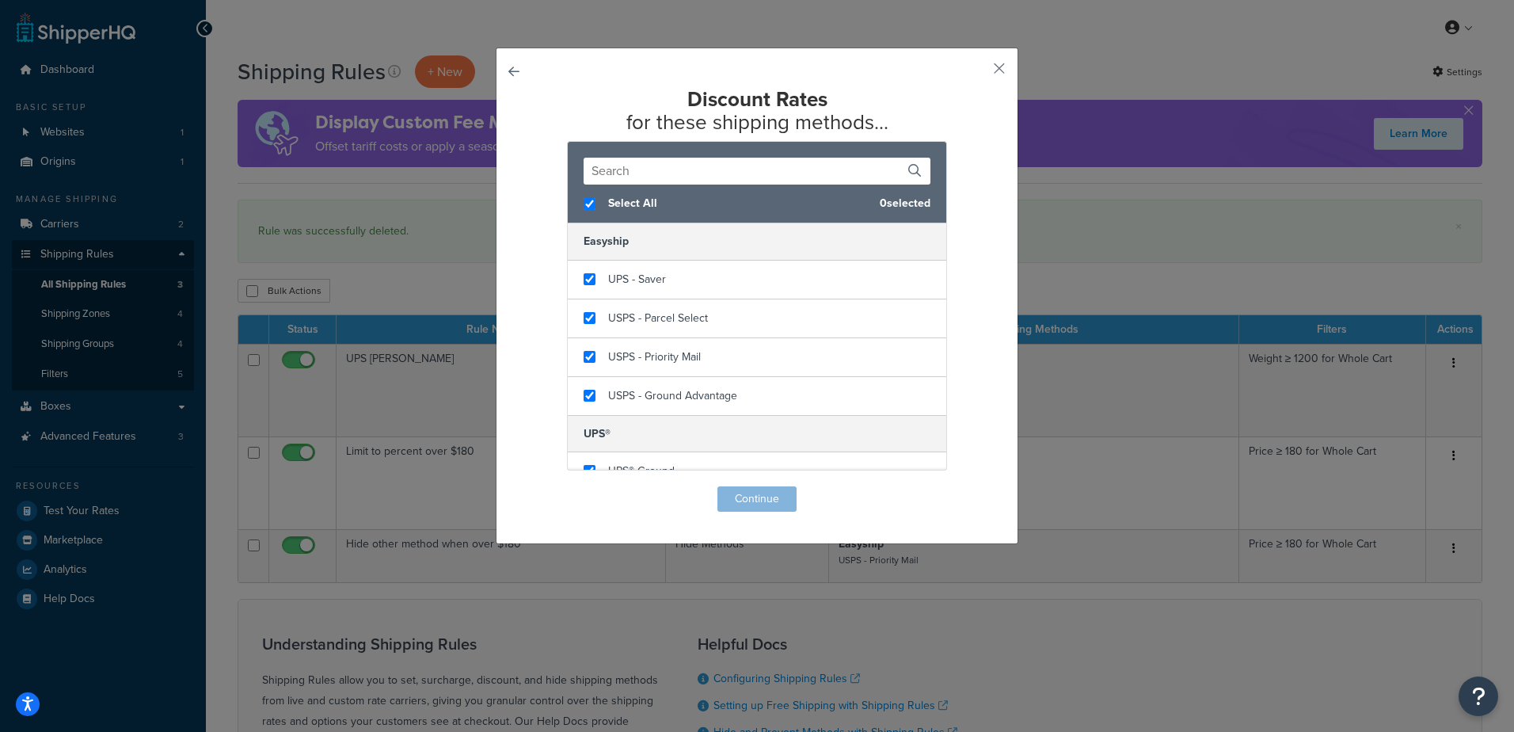
checkbox input "true"
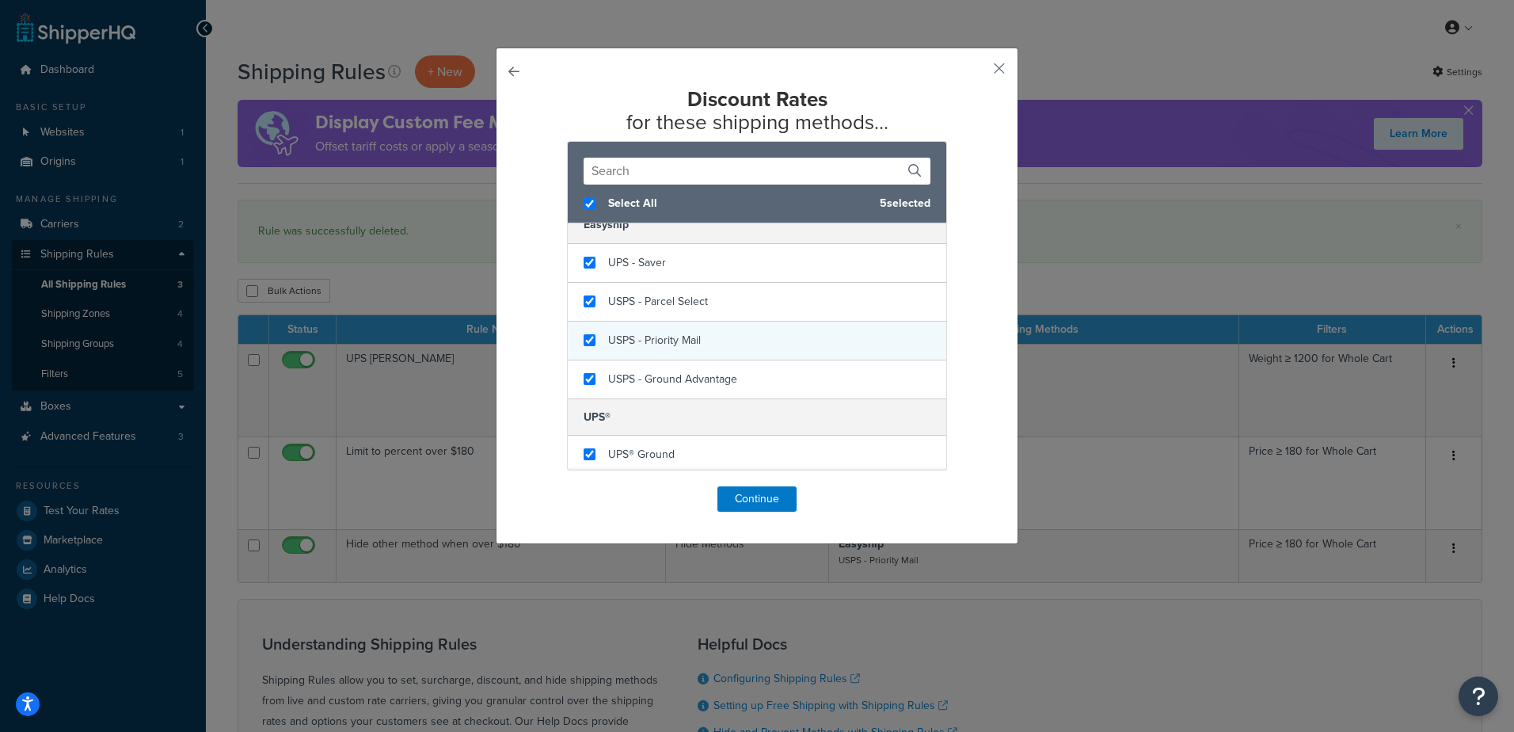
scroll to position [21, 0]
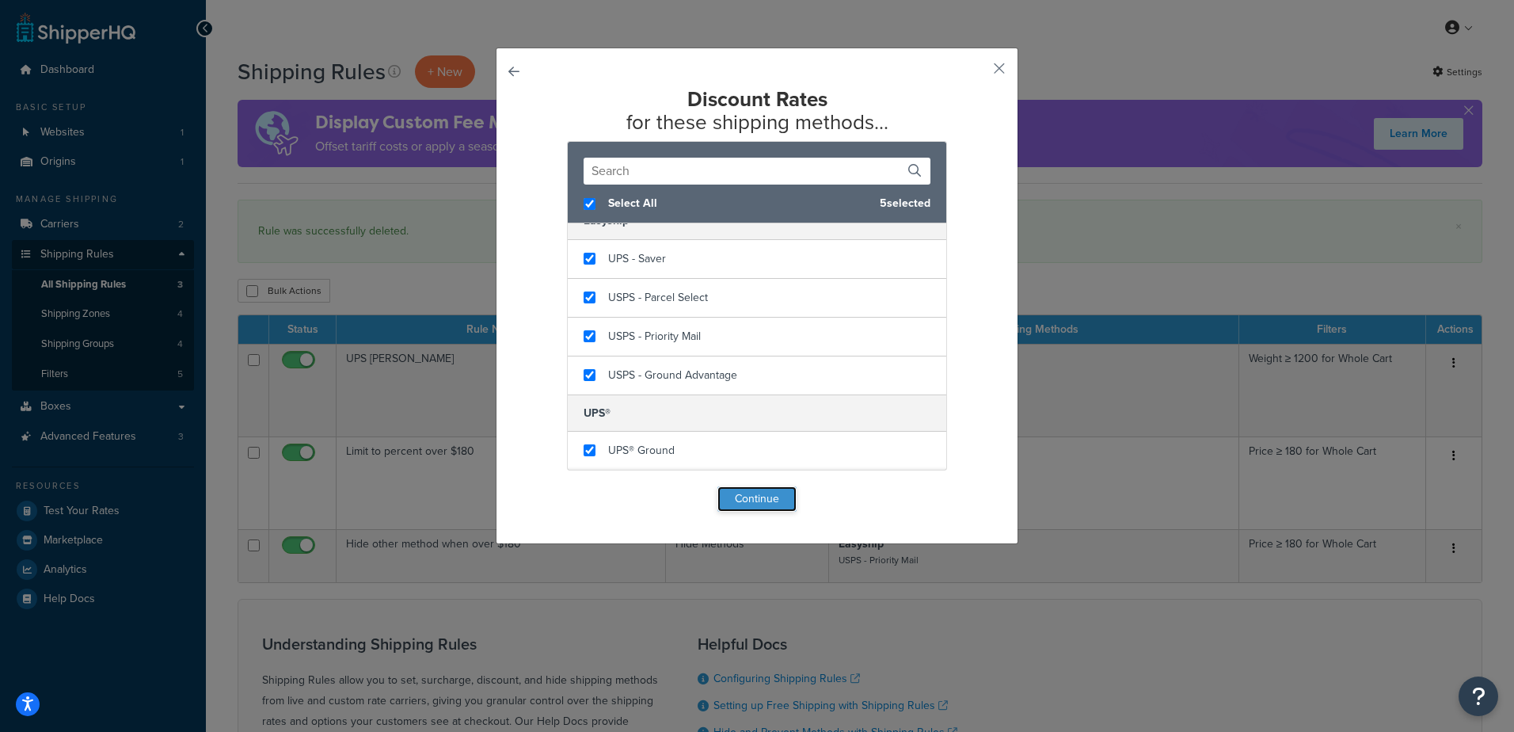
click at [758, 504] on button "Continue" at bounding box center [757, 498] width 79 height 25
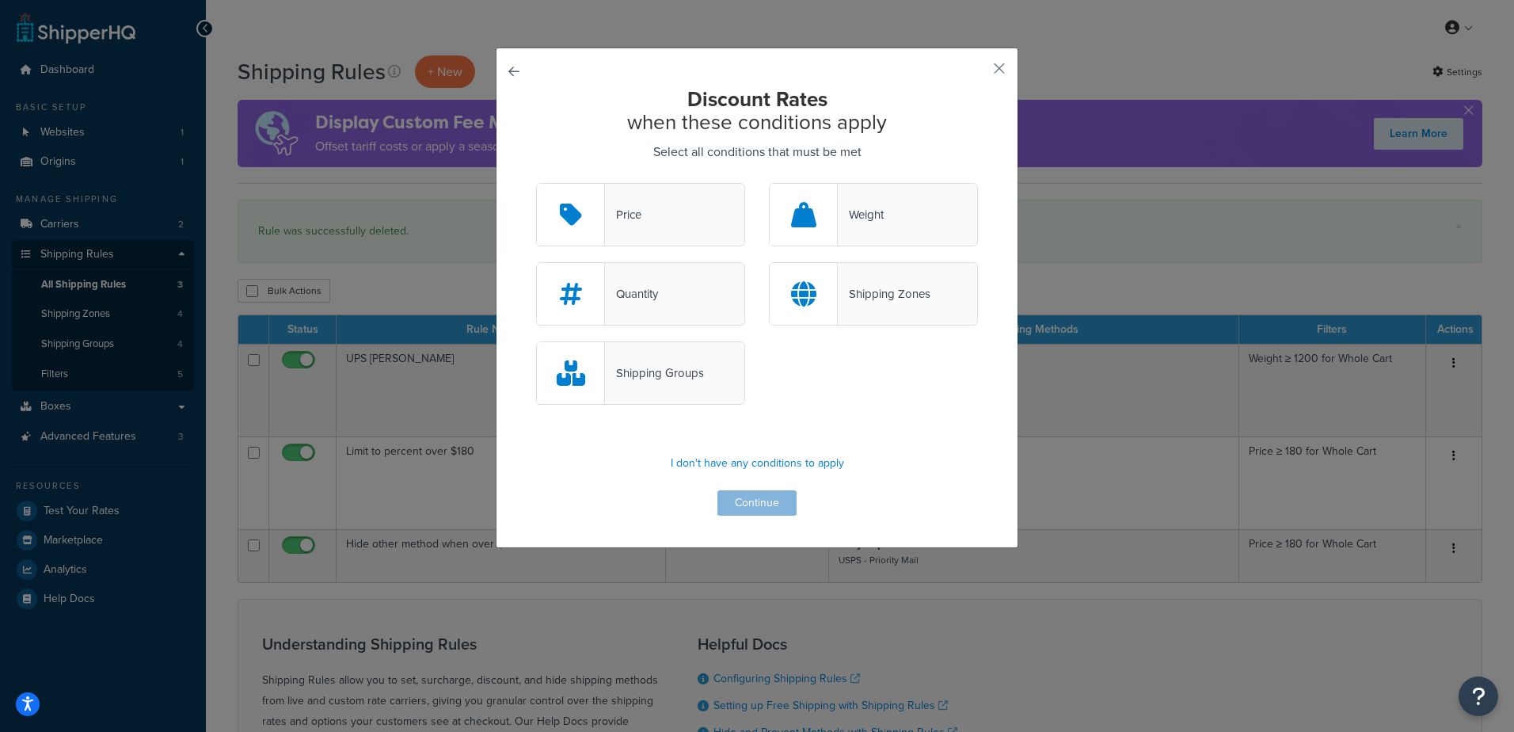
click at [630, 218] on div "Price" at bounding box center [623, 215] width 36 height 22
click at [0, 0] on input "Price" at bounding box center [0, 0] width 0 height 0
click at [754, 499] on button "Continue" at bounding box center [757, 502] width 79 height 25
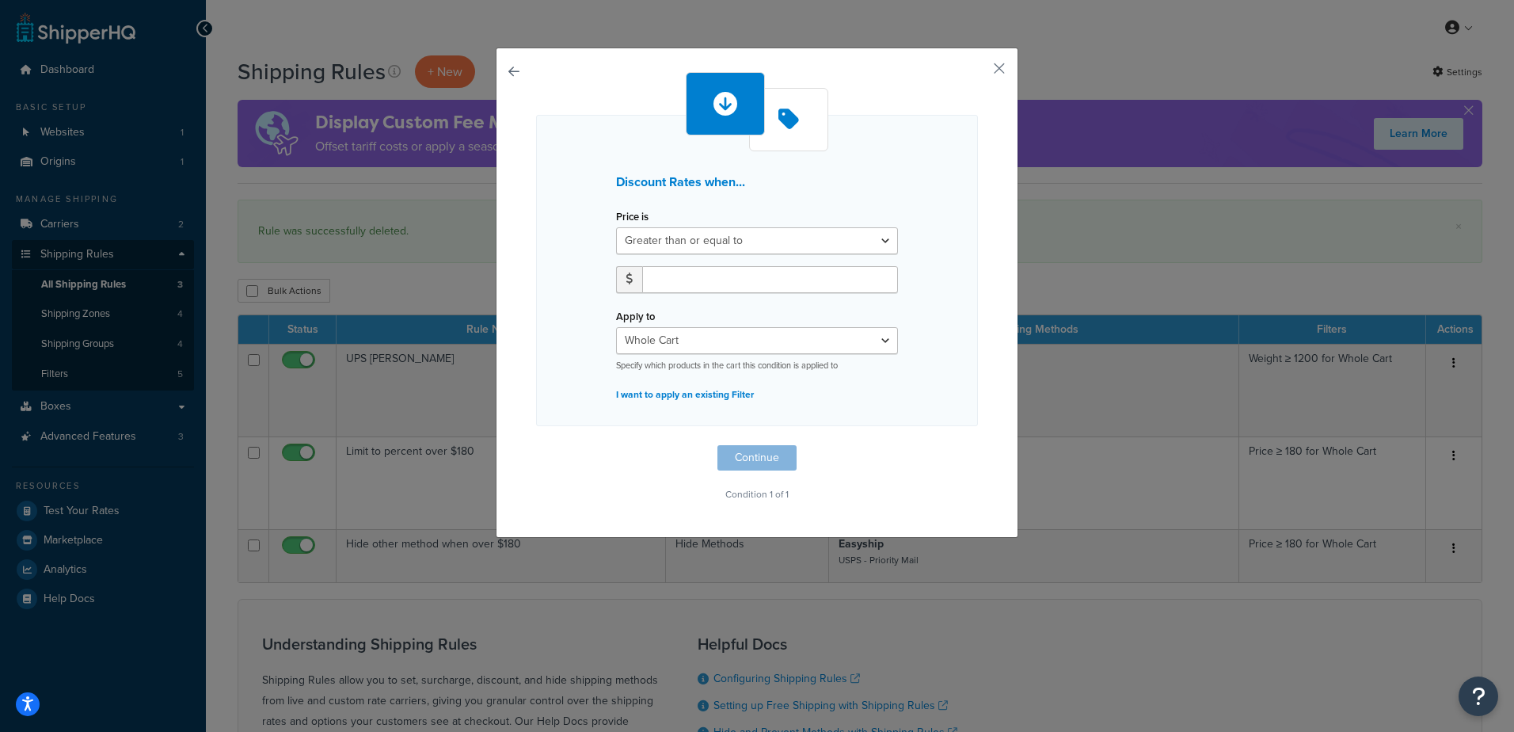
click at [748, 294] on div at bounding box center [757, 285] width 306 height 39
click at [748, 277] on input "number" at bounding box center [770, 279] width 256 height 27
type input "180"
click at [764, 447] on button "Continue" at bounding box center [757, 457] width 79 height 25
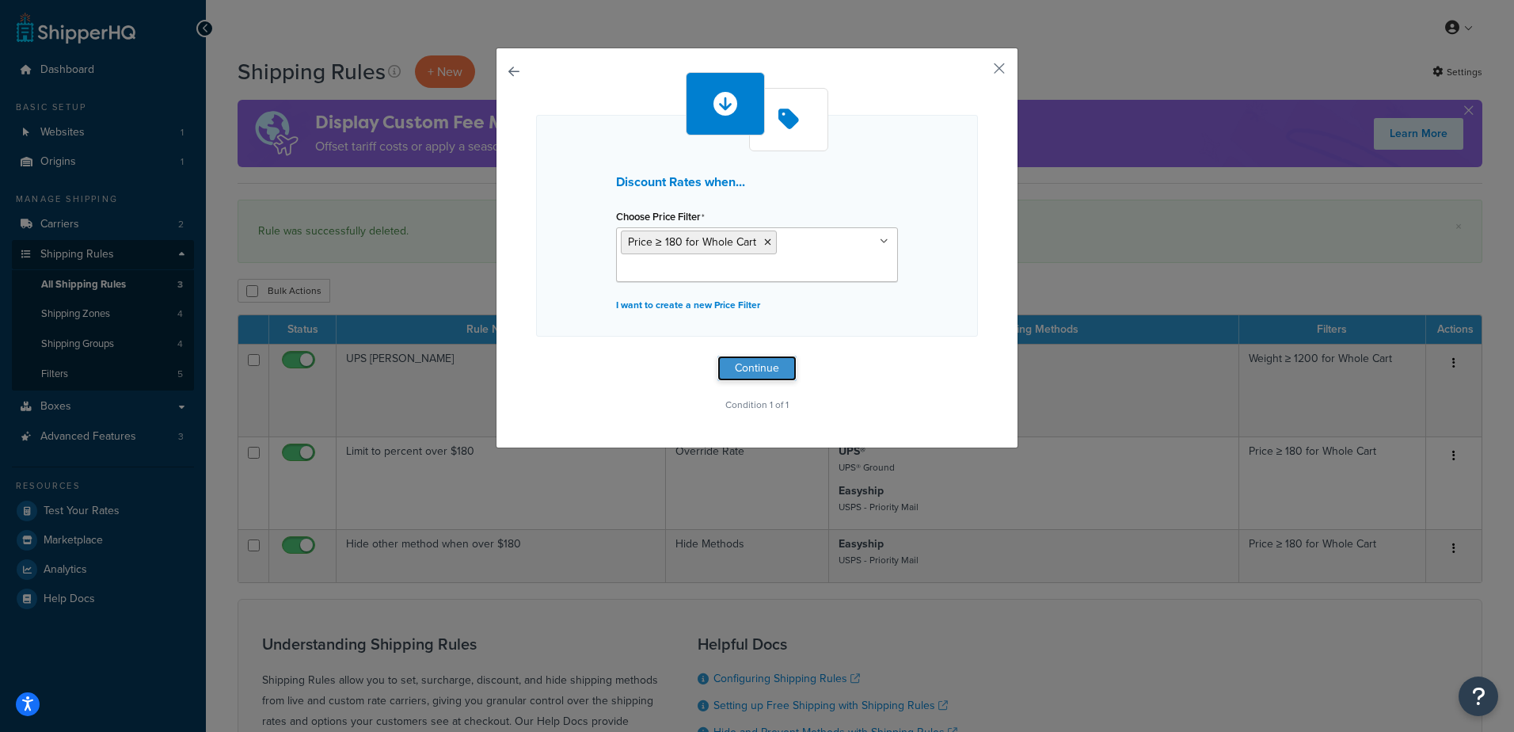
click at [755, 372] on button "Continue" at bounding box center [757, 368] width 79 height 25
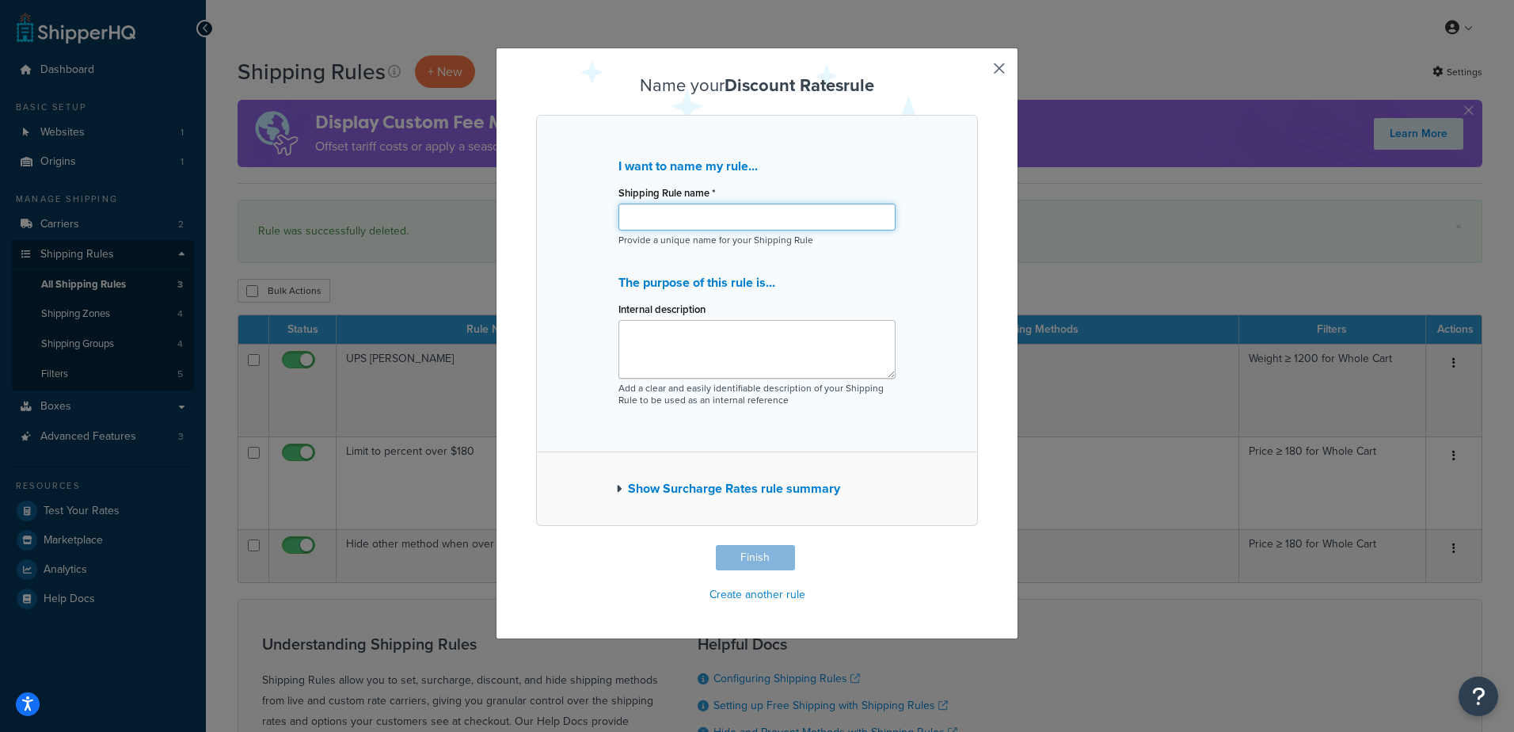
click at [701, 212] on input "Shipping Rule name *" at bounding box center [757, 217] width 277 height 27
type input "D"
click at [712, 221] on input "50% off > $180" at bounding box center [757, 217] width 277 height 27
drag, startPoint x: 712, startPoint y: 217, endPoint x: 602, endPoint y: 212, distance: 110.2
click at [602, 212] on div "I want to name my rule... Shipping Rule name * 50% off > $180 Provide a unique …" at bounding box center [757, 283] width 442 height 337
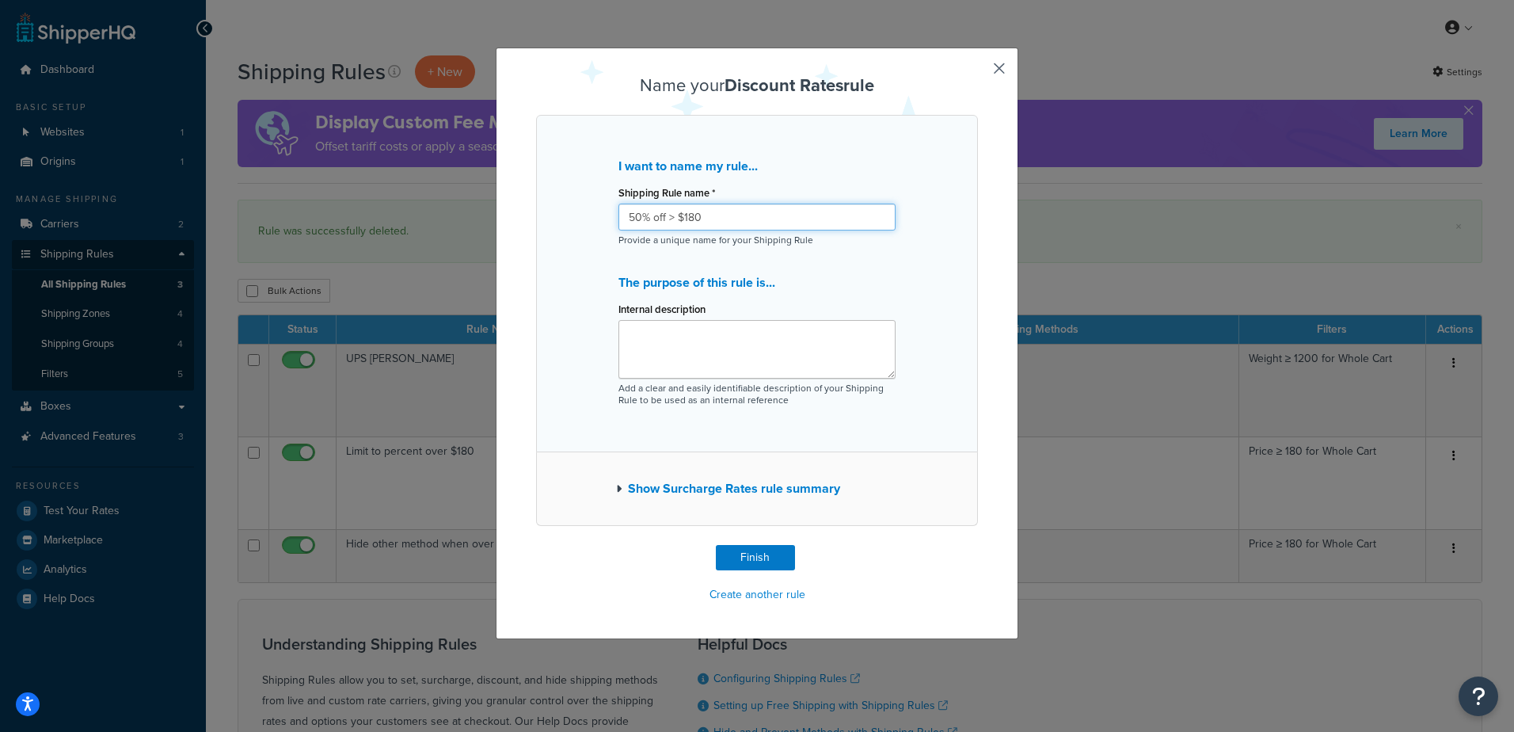
type input "50% off > $180"
paste textarea "50% off > $180"
click at [693, 342] on textarea "50% off > $180" at bounding box center [757, 349] width 277 height 59
type textarea "50% off > $180"
click at [744, 560] on button "Finish" at bounding box center [755, 557] width 79 height 25
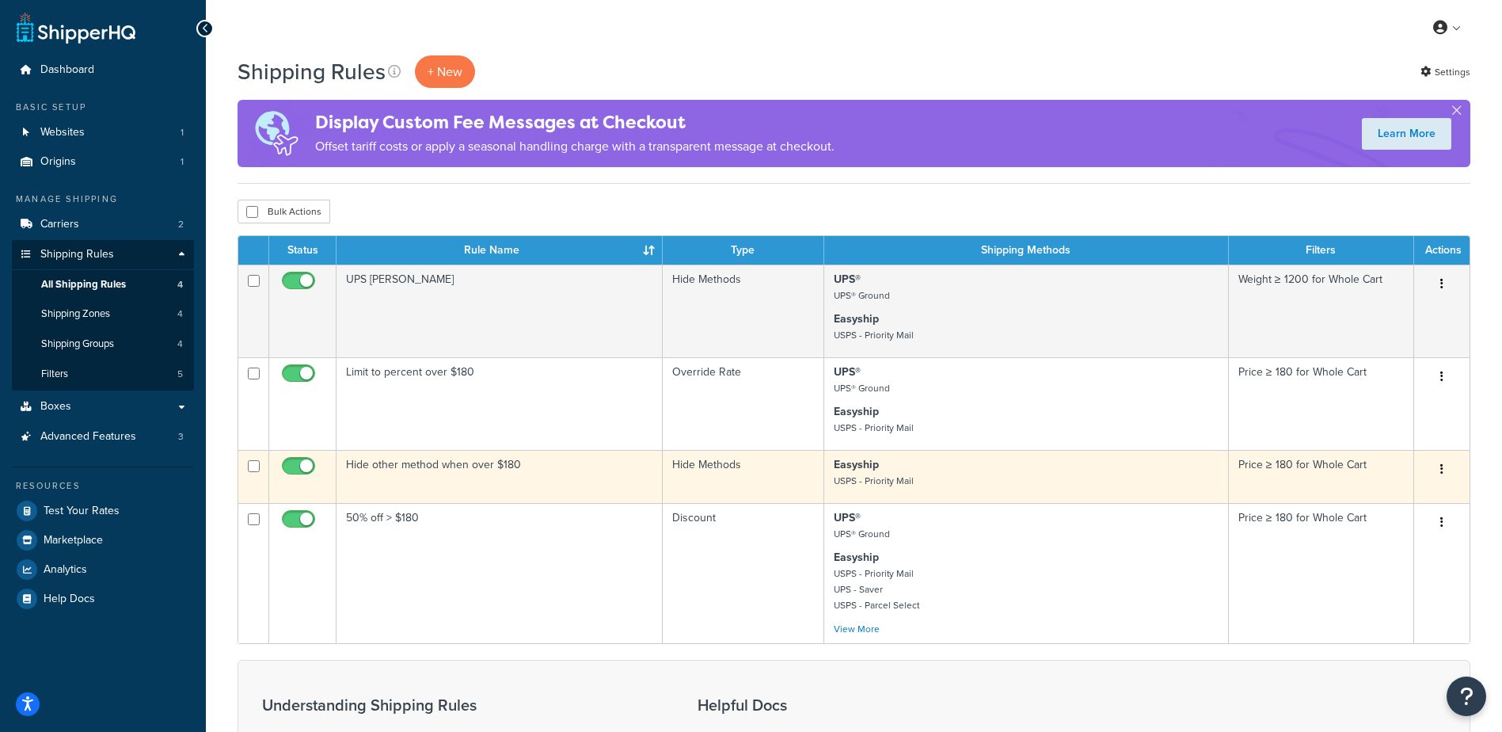
click at [303, 462] on input "checkbox" at bounding box center [301, 470] width 44 height 20
checkbox input "false"
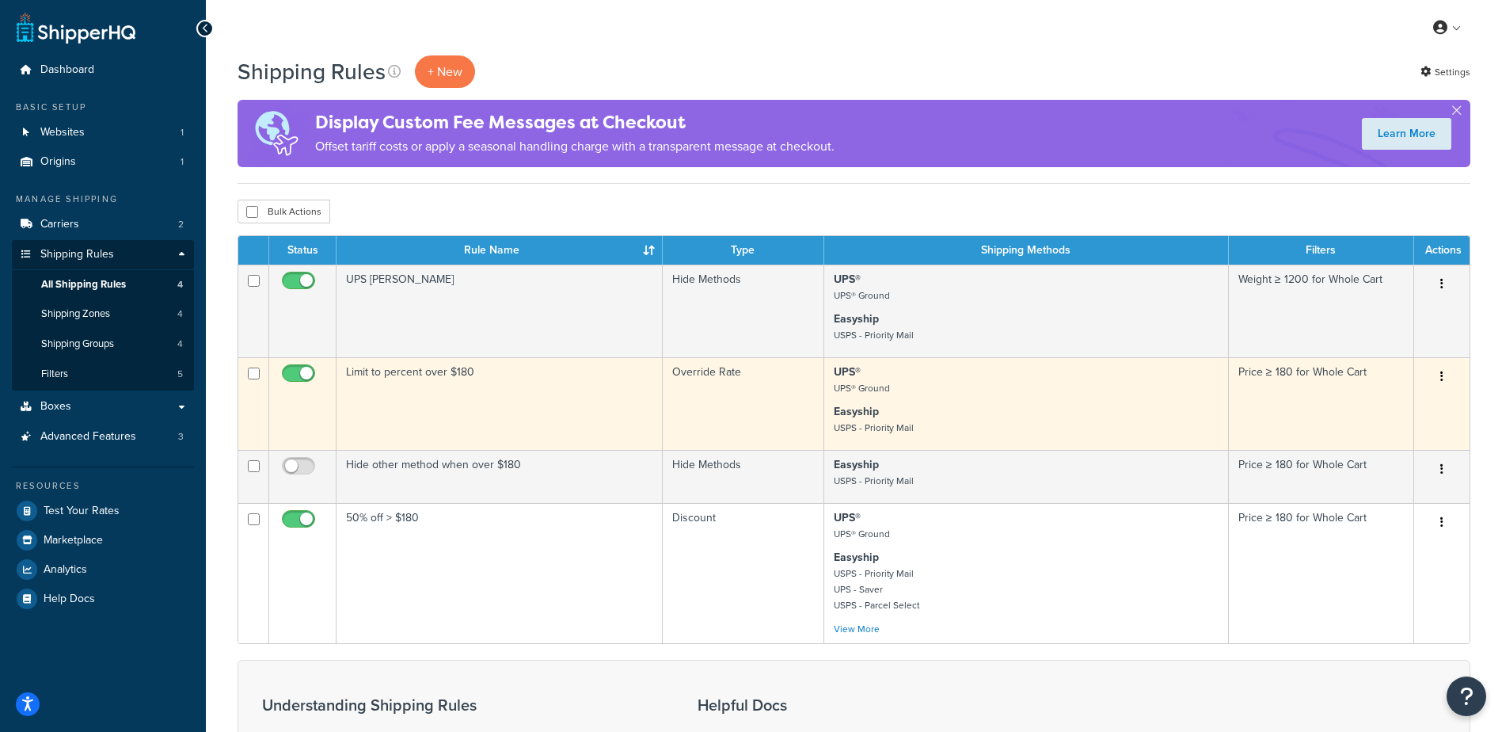
click at [299, 371] on input "checkbox" at bounding box center [301, 377] width 44 height 20
checkbox input "false"
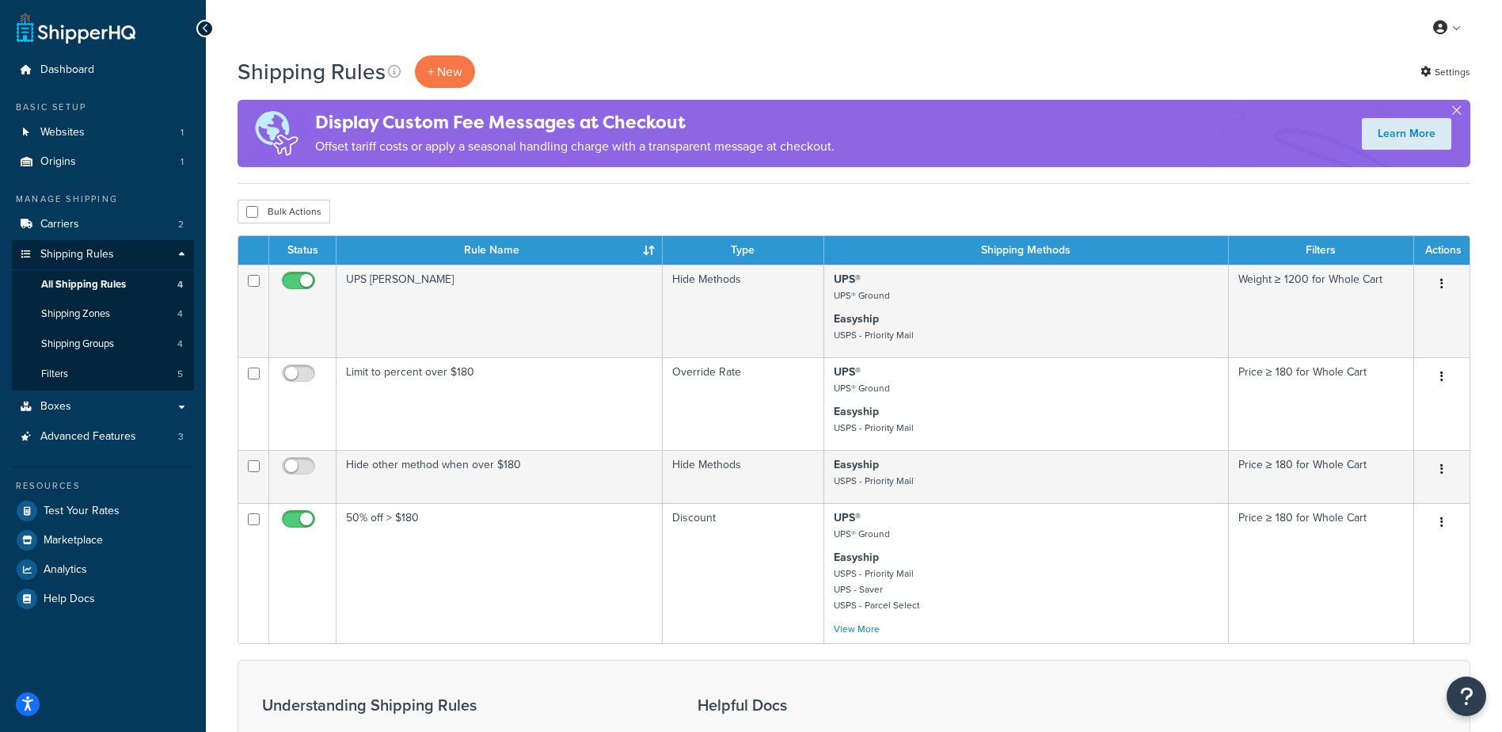
click at [746, 204] on div "Bulk Actions Duplicate [GEOGRAPHIC_DATA]" at bounding box center [854, 212] width 1233 height 24
click at [1033, 43] on div "My Profile Billing Global Settings Contact Us Logout" at bounding box center [854, 27] width 1296 height 55
click at [80, 512] on span "Test Your Rates" at bounding box center [82, 510] width 76 height 13
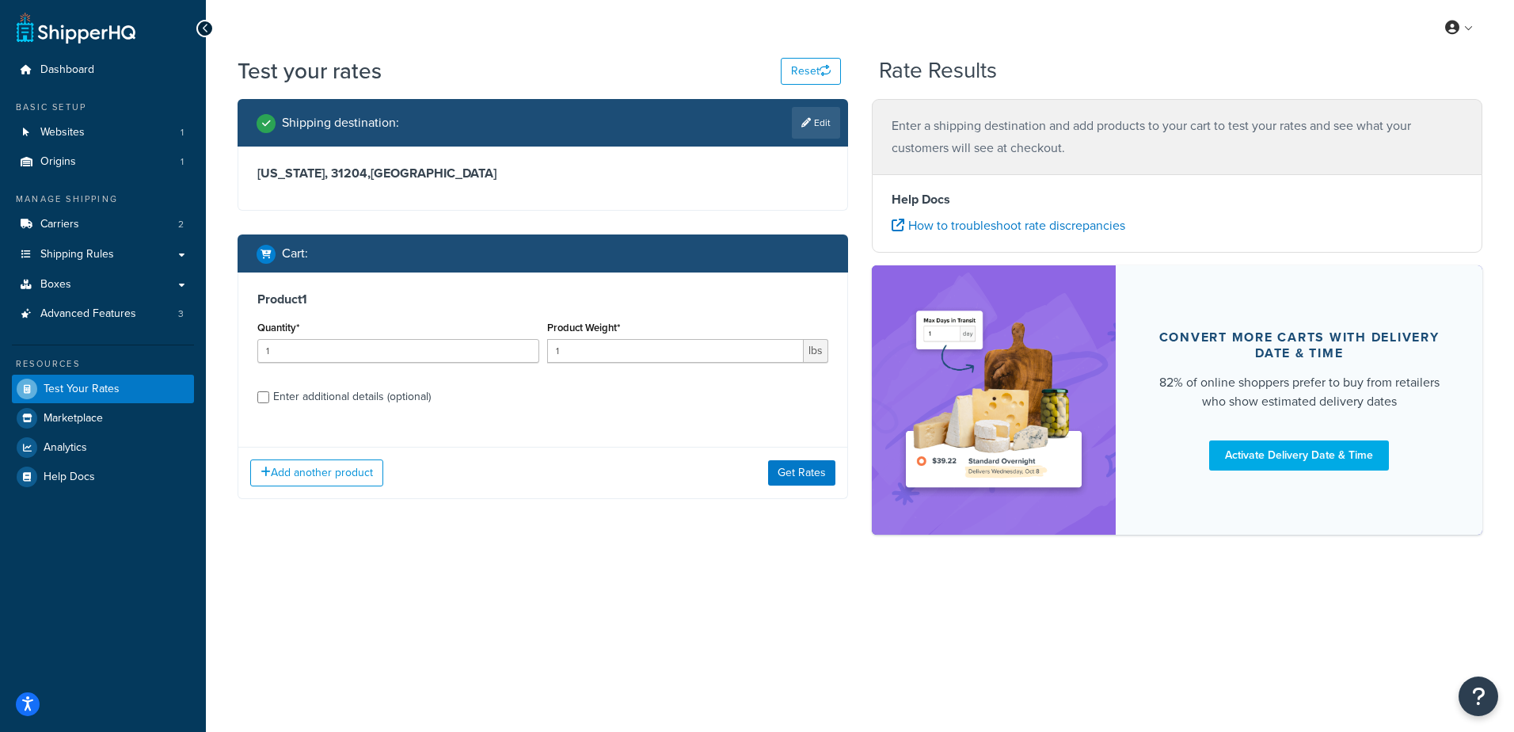
click at [625, 440] on div "Product 1 Quantity* 1 Product Weight* 1 lbs Enter additional details (optional)…" at bounding box center [543, 385] width 611 height 227
click at [382, 344] on input "1" at bounding box center [398, 351] width 282 height 24
type input "100"
type input ".6"
type input ".06"
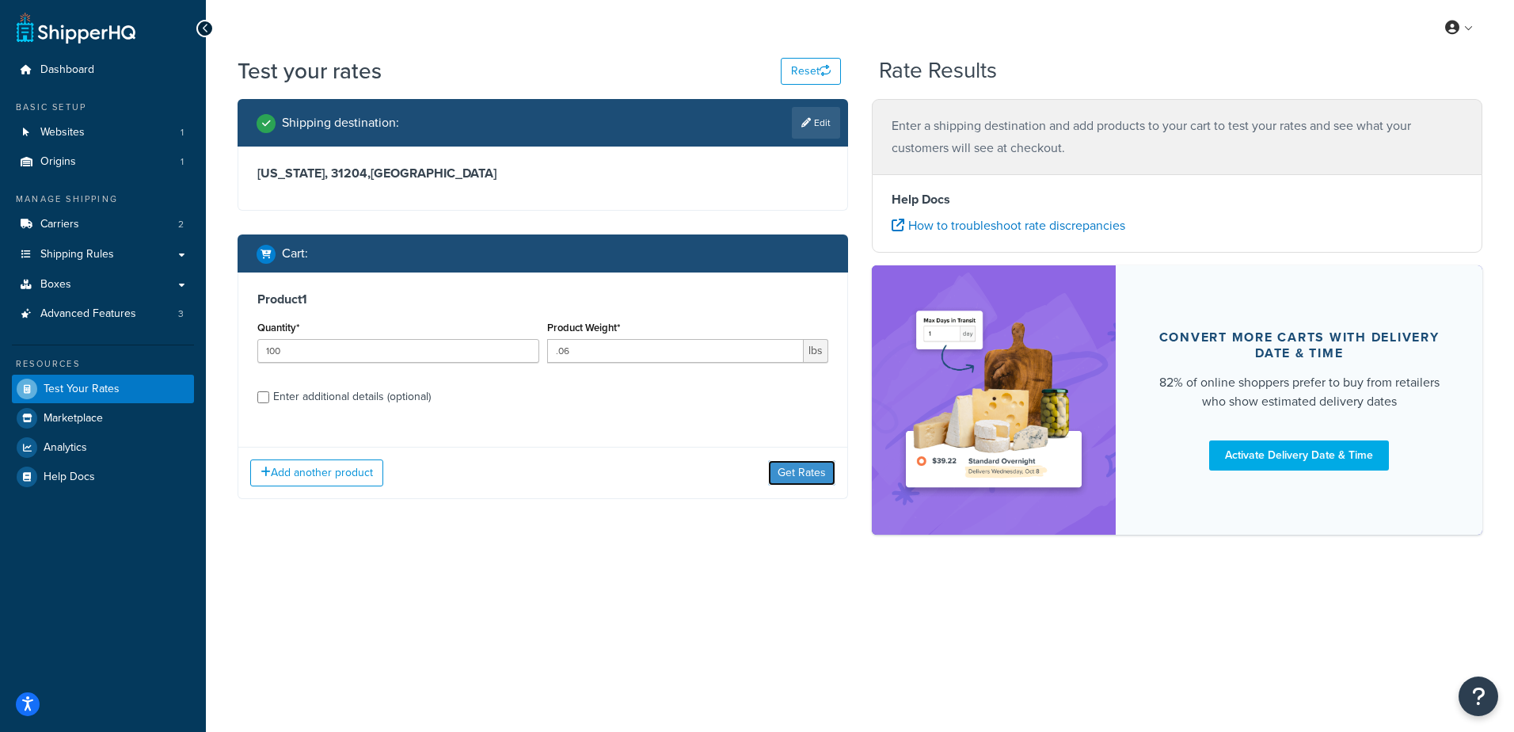
click at [798, 485] on button "Get Rates" at bounding box center [801, 472] width 67 height 25
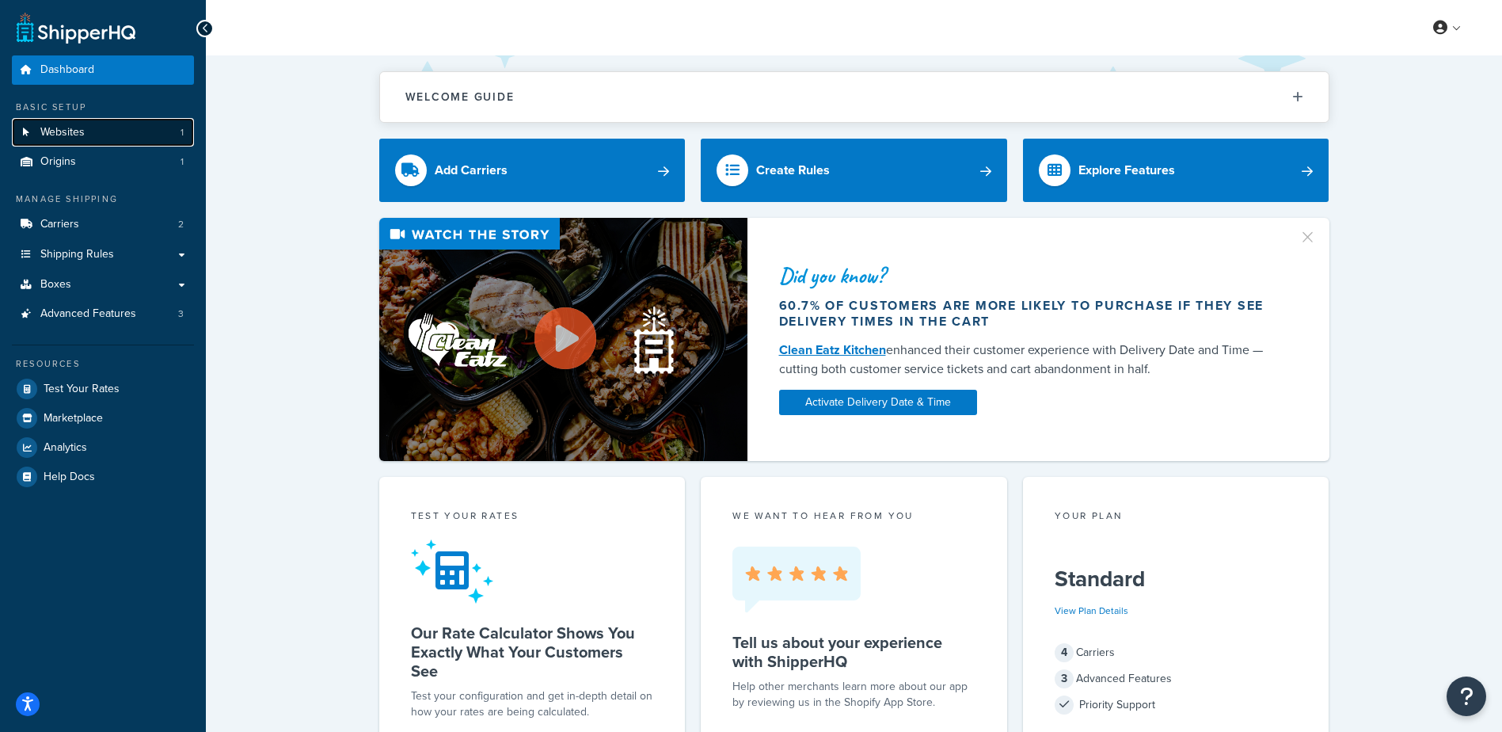
click at [79, 131] on span "Websites" at bounding box center [62, 132] width 44 height 13
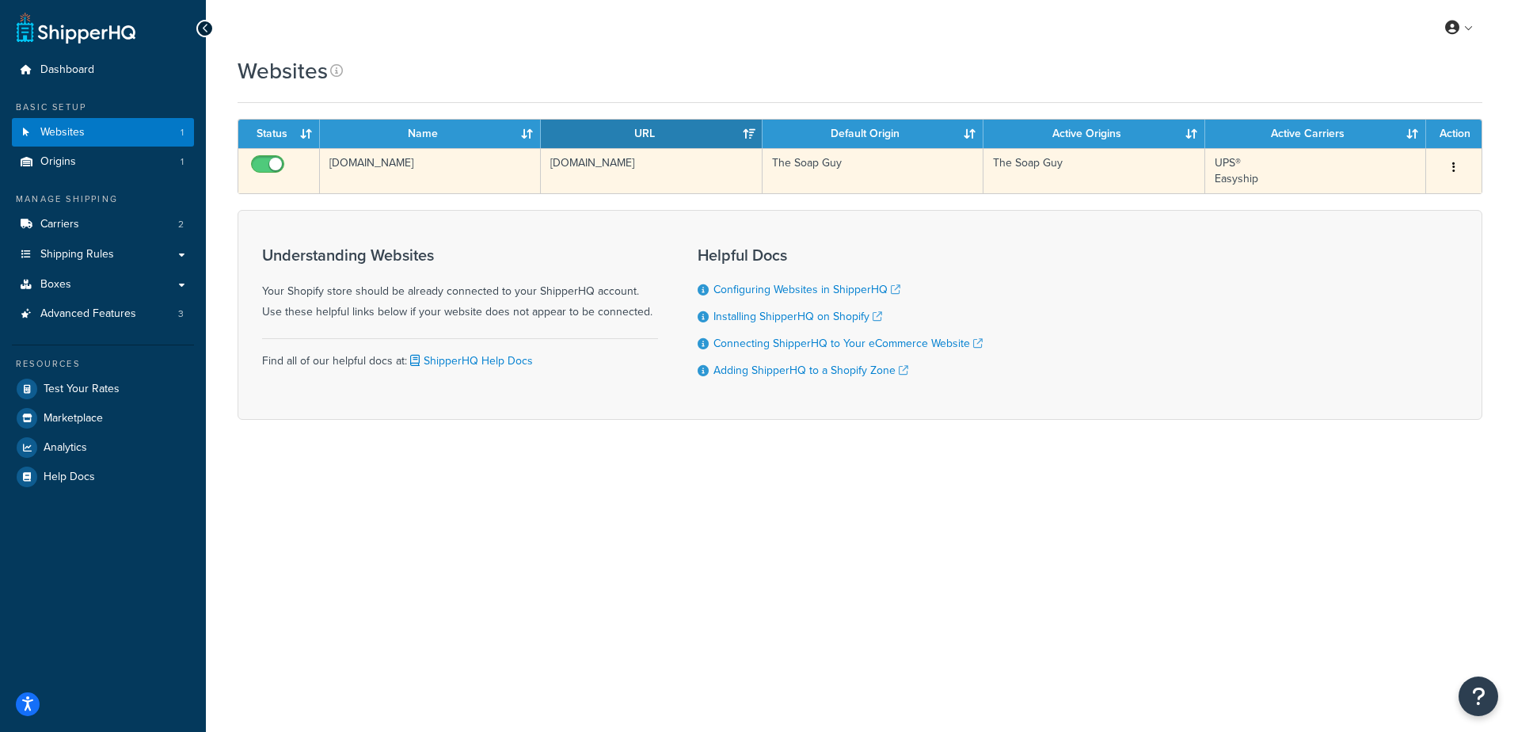
click at [458, 187] on td "[DOMAIN_NAME]" at bounding box center [430, 170] width 221 height 45
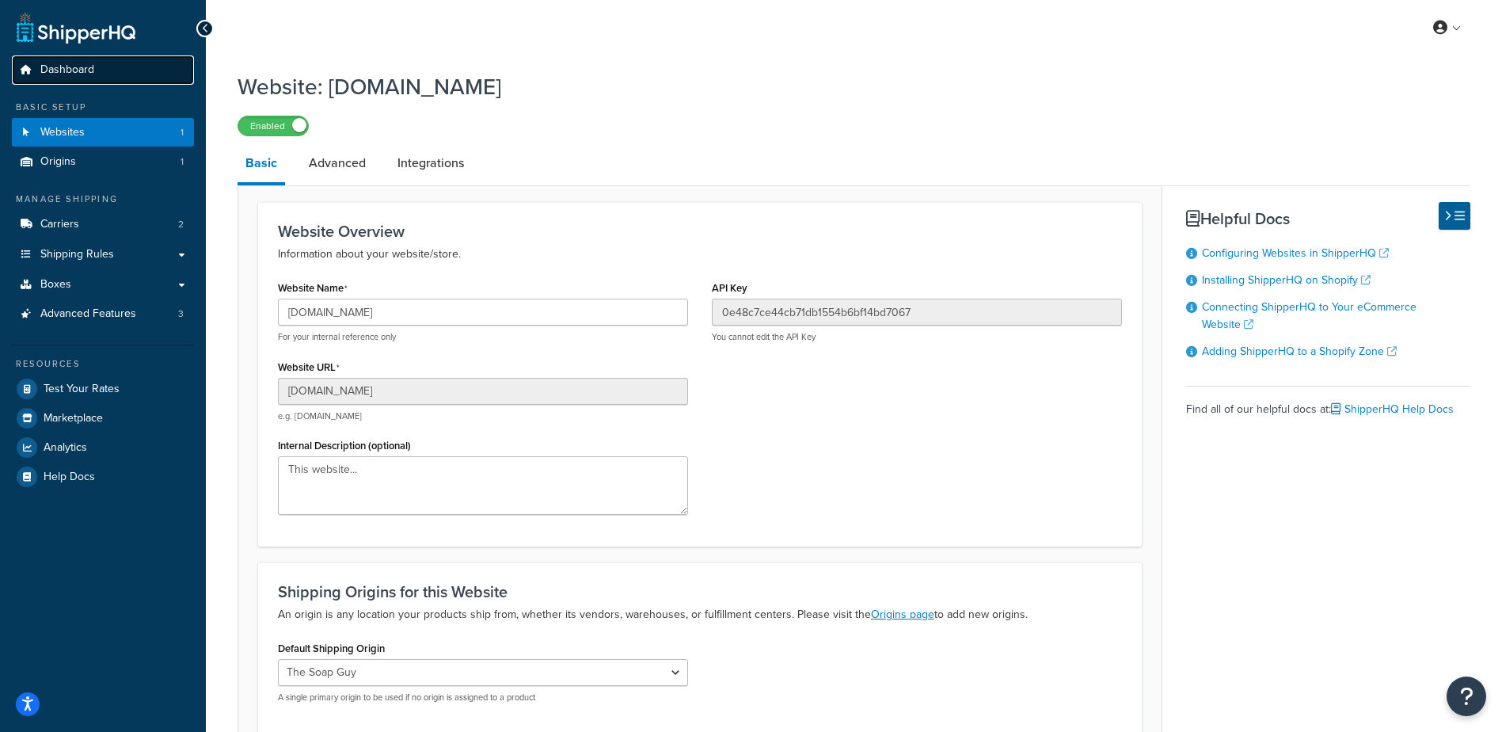
click at [75, 70] on span "Dashboard" at bounding box center [67, 69] width 54 height 13
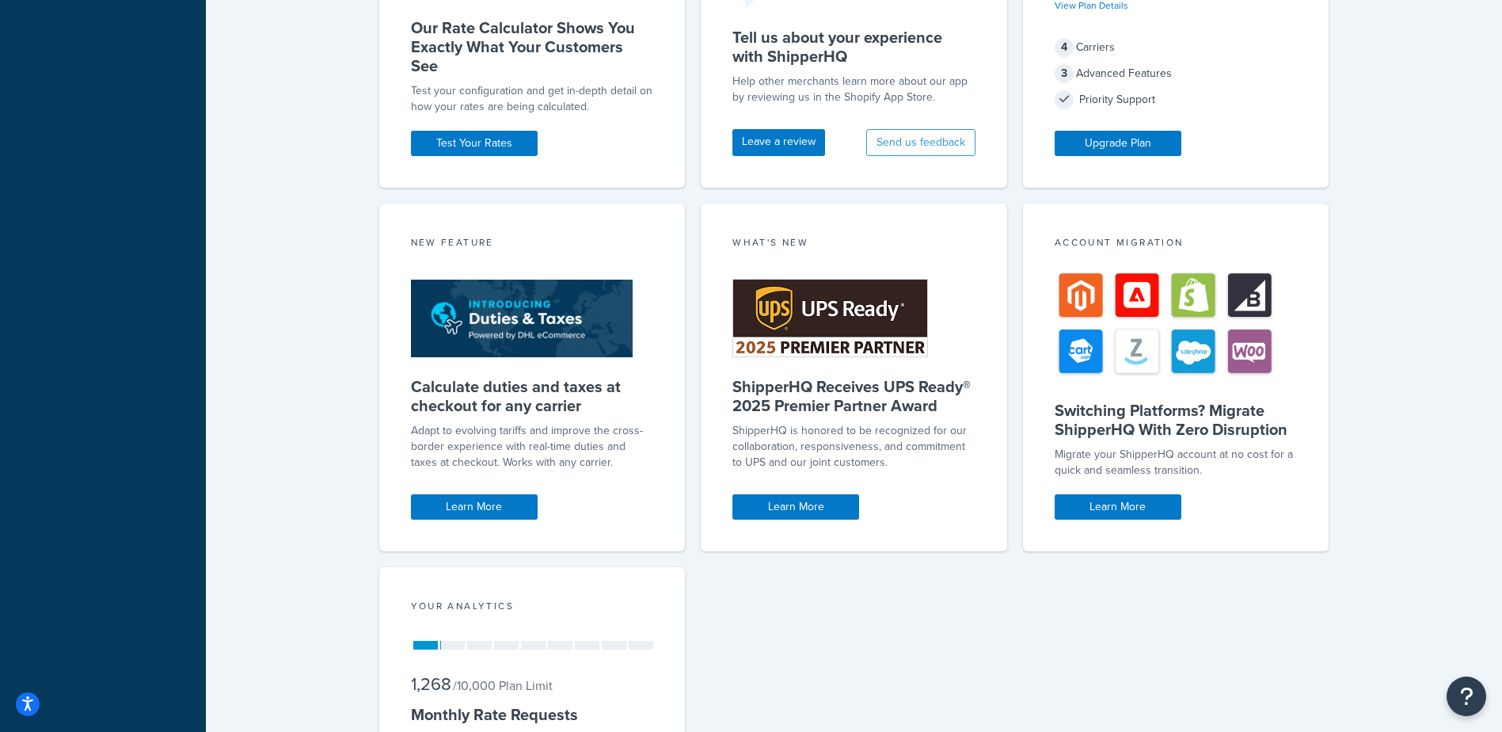
scroll to position [789, 0]
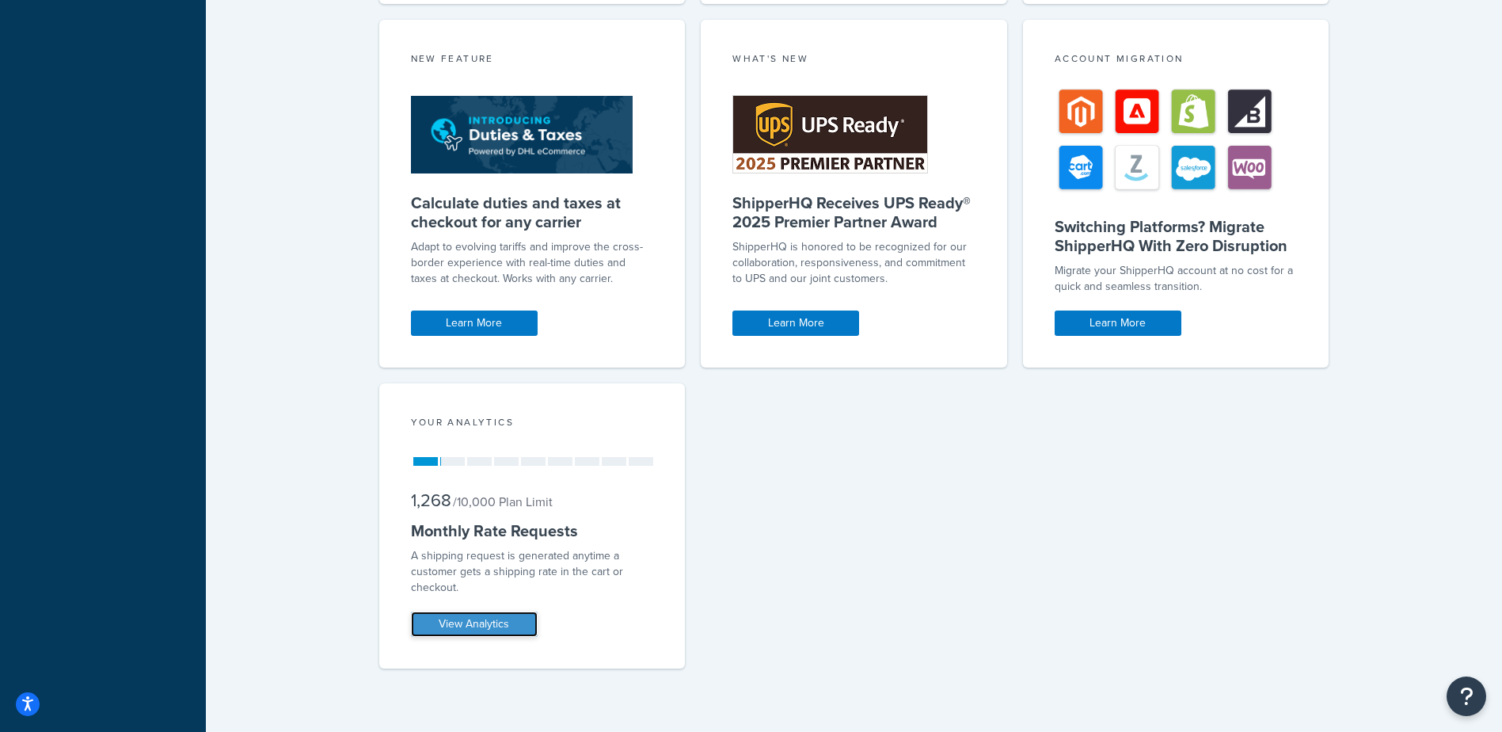
click at [497, 625] on link "View Analytics" at bounding box center [474, 623] width 127 height 25
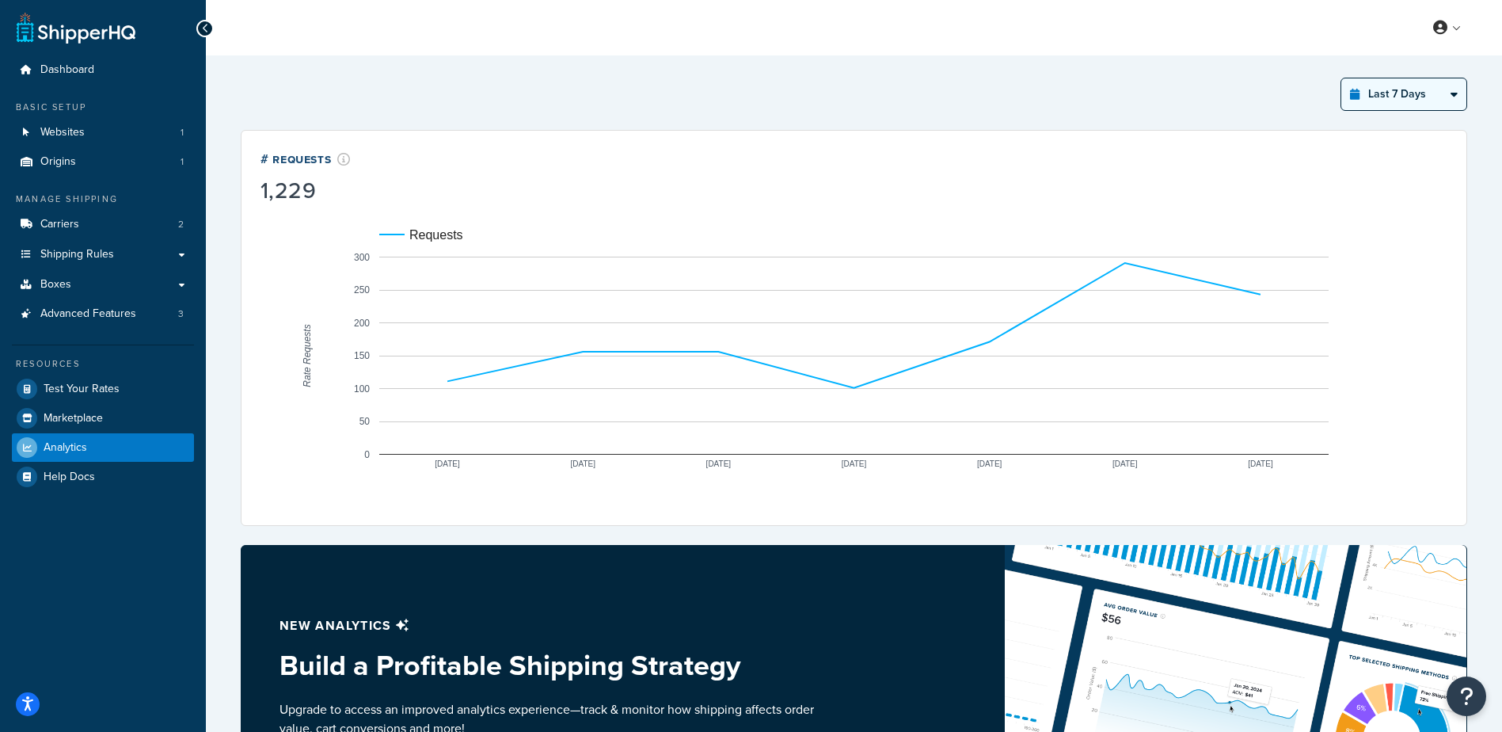
click at [1446, 83] on select "Last 24 Hours Last 7 Days Last 30 Days Last 3 Months Last 6 Months Last 12 Mont…" at bounding box center [1404, 94] width 125 height 32
select select "last_30_days"
click at [1342, 78] on select "Last 24 Hours Last 7 Days Last 30 Days Last 3 Months Last 6 Months Last 12 Mont…" at bounding box center [1404, 94] width 125 height 32
